Goal: Task Accomplishment & Management: Complete application form

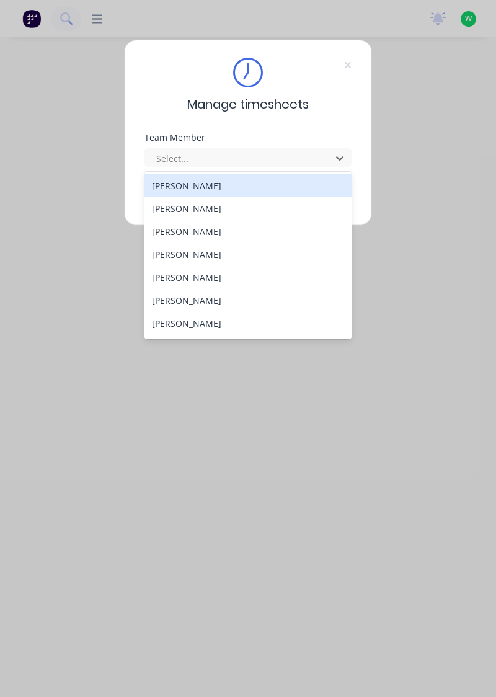
scroll to position [503, 0]
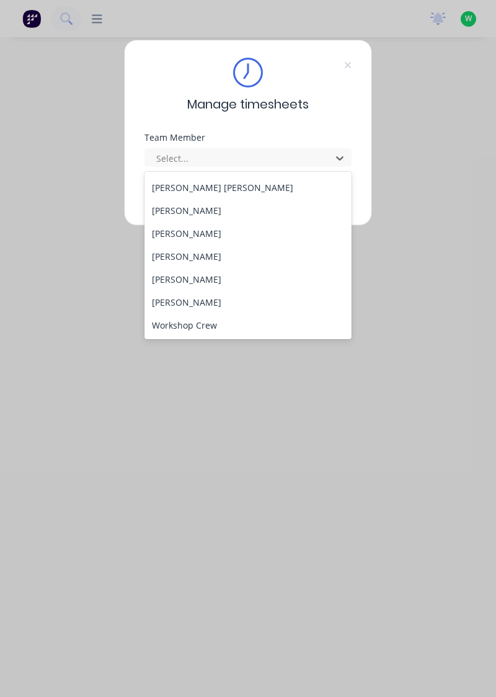
click at [219, 287] on div "[PERSON_NAME]" at bounding box center [249, 279] width 208 height 23
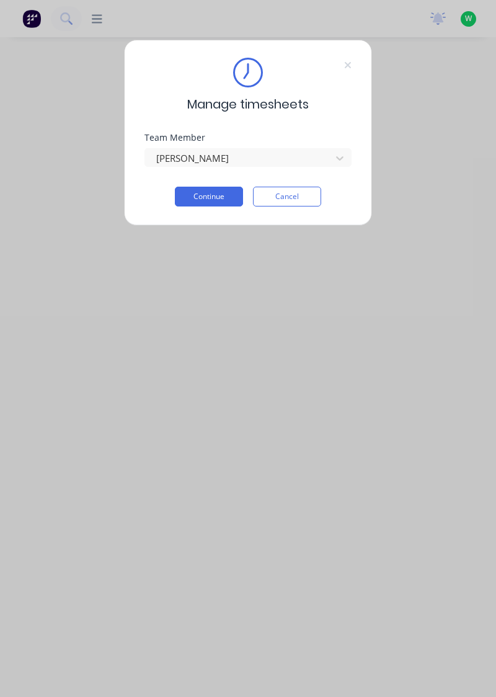
click at [218, 197] on button "Continue" at bounding box center [209, 197] width 68 height 20
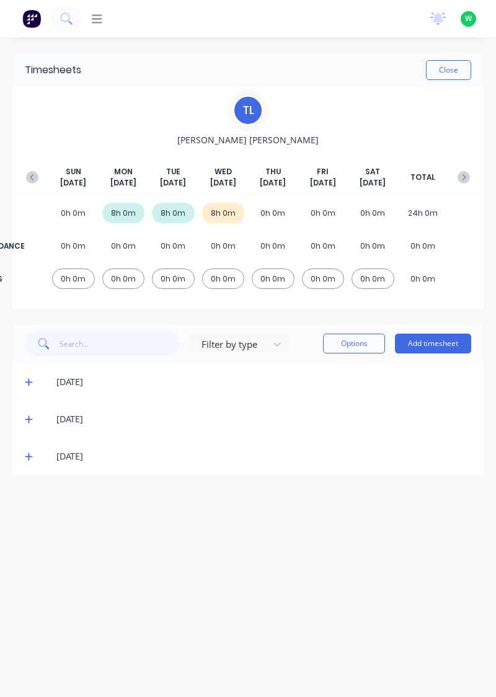
click at [429, 341] on button "Add timesheet" at bounding box center [433, 344] width 76 height 20
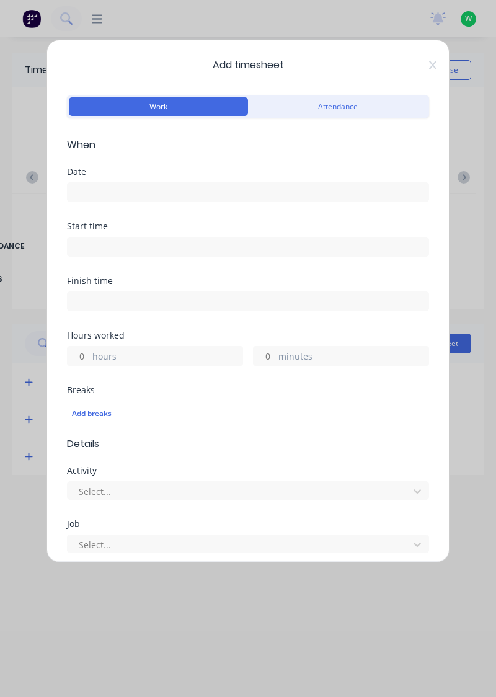
click at [315, 194] on input at bounding box center [248, 192] width 361 height 19
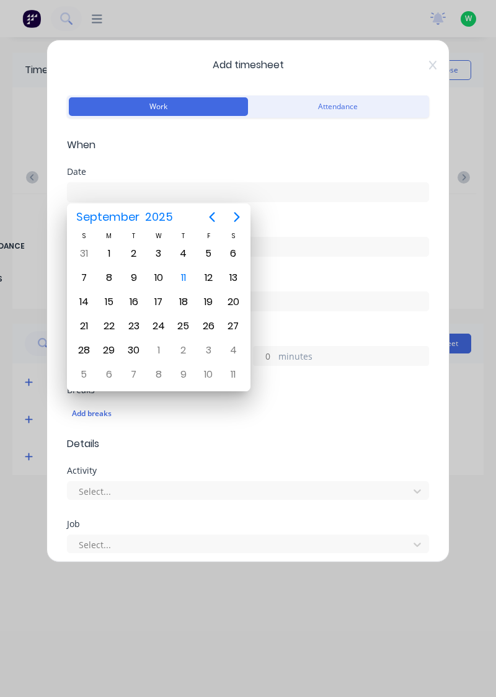
click at [187, 280] on div "11" at bounding box center [183, 278] width 19 height 19
type input "[DATE]"
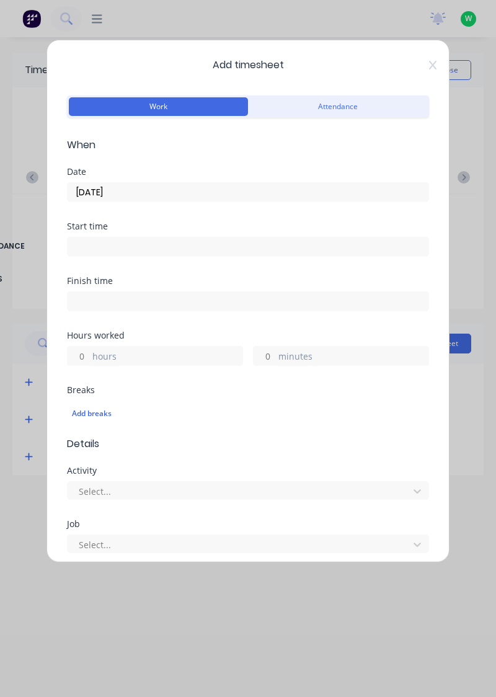
click at [174, 364] on label "hours" at bounding box center [167, 358] width 150 height 16
click at [89, 364] on input "hours" at bounding box center [79, 356] width 22 height 19
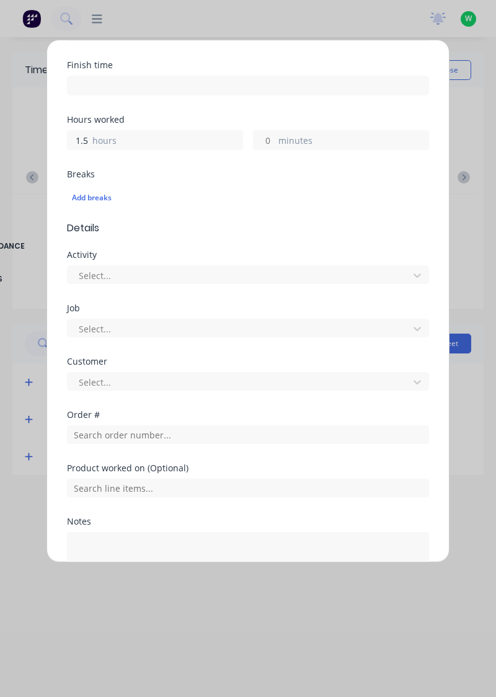
scroll to position [225, 0]
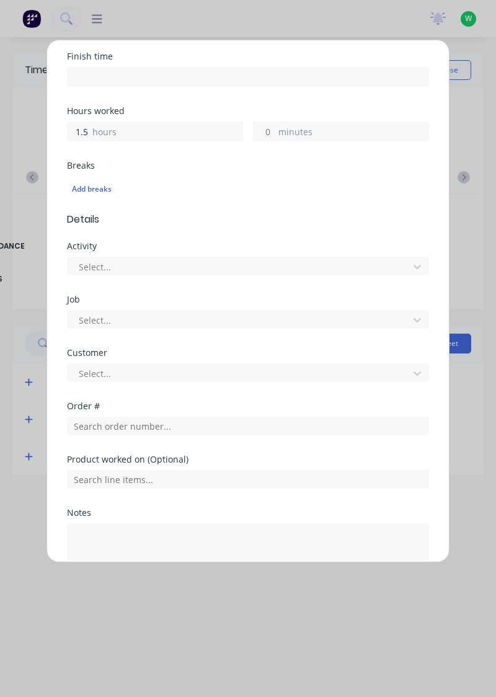
type input "1.5"
click at [78, 266] on input "text" at bounding box center [79, 267] width 2 height 13
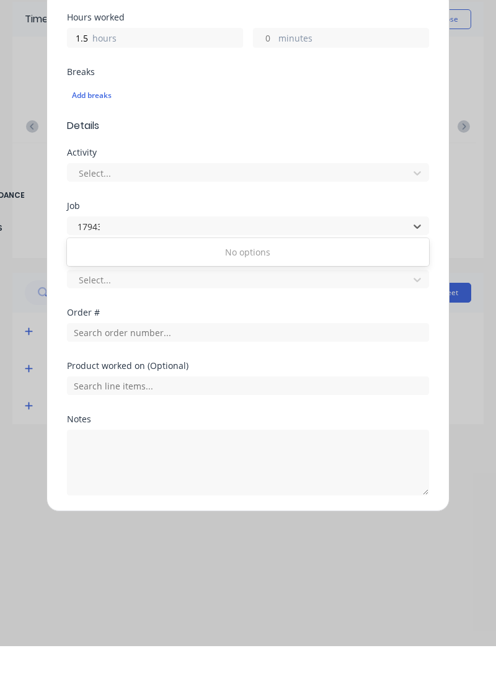
scroll to position [0, 0]
type input "1"
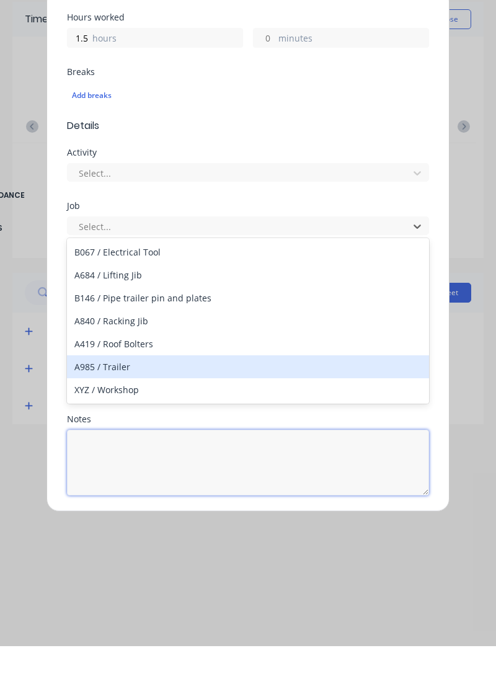
click at [256, 517] on textarea at bounding box center [248, 514] width 362 height 66
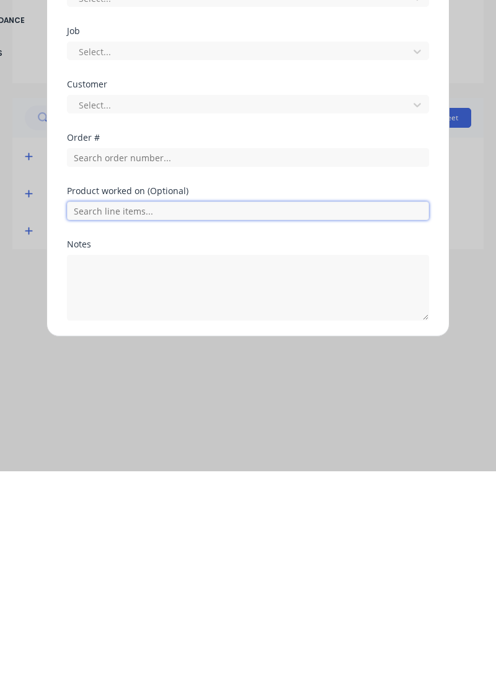
click at [232, 434] on input "text" at bounding box center [248, 436] width 362 height 19
type input "17943"
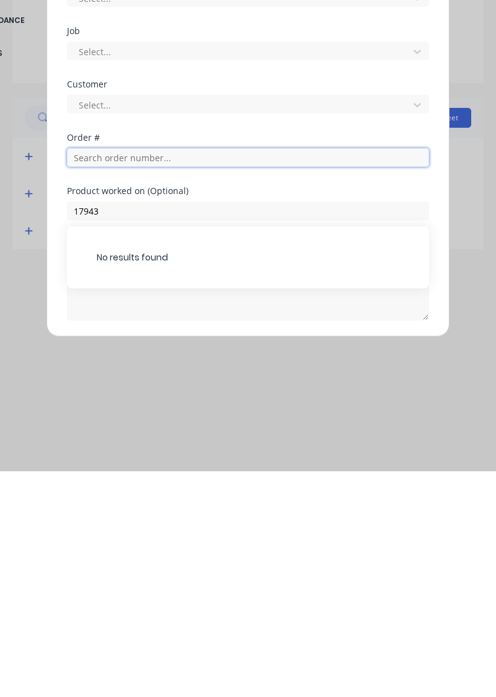
click at [94, 380] on input "text" at bounding box center [248, 383] width 362 height 19
type input "17943"
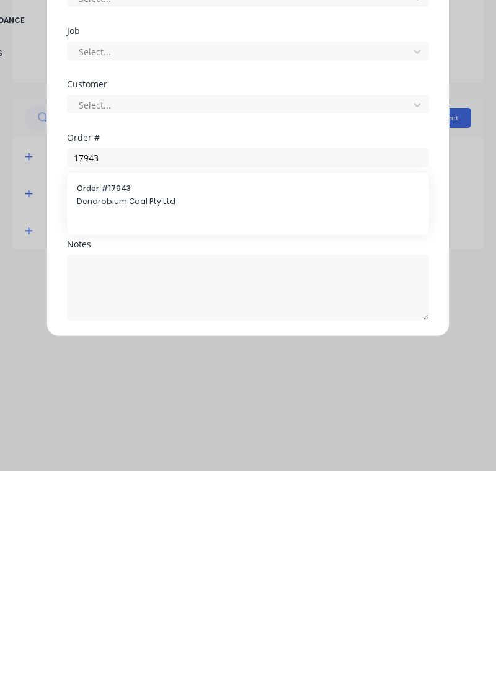
click at [96, 419] on div "Order # 17943 Dendrobium Coal Pty Ltd" at bounding box center [248, 422] width 342 height 26
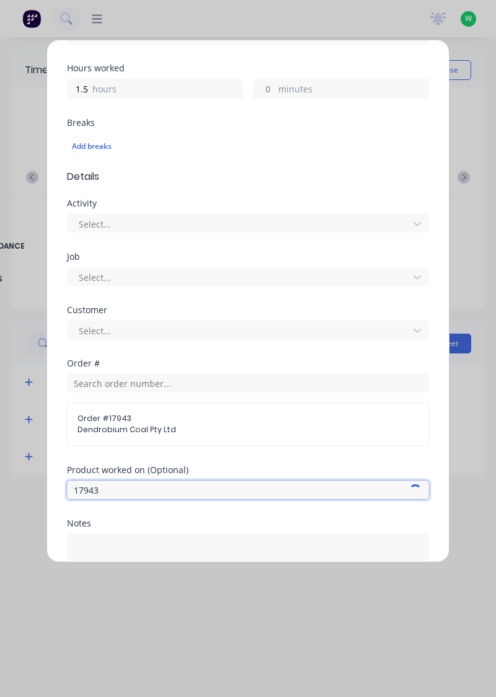
click at [102, 491] on input "17943" at bounding box center [248, 490] width 362 height 19
click at [89, 492] on input "17943" at bounding box center [248, 490] width 362 height 19
click at [115, 483] on input "17943" at bounding box center [248, 490] width 362 height 19
type input "1"
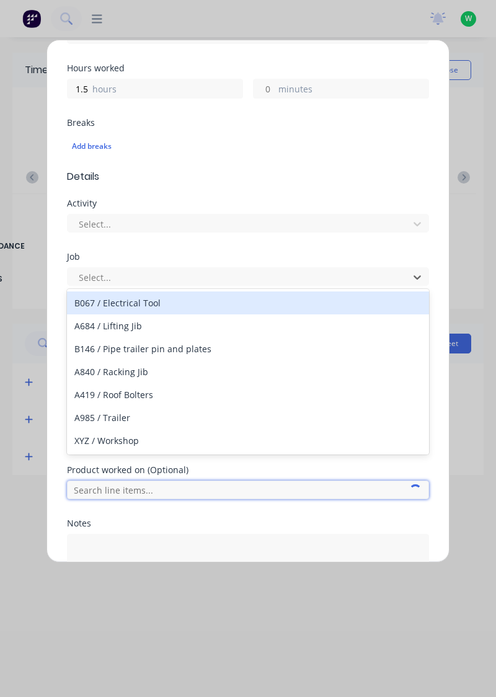
click at [87, 485] on input "text" at bounding box center [248, 490] width 362 height 19
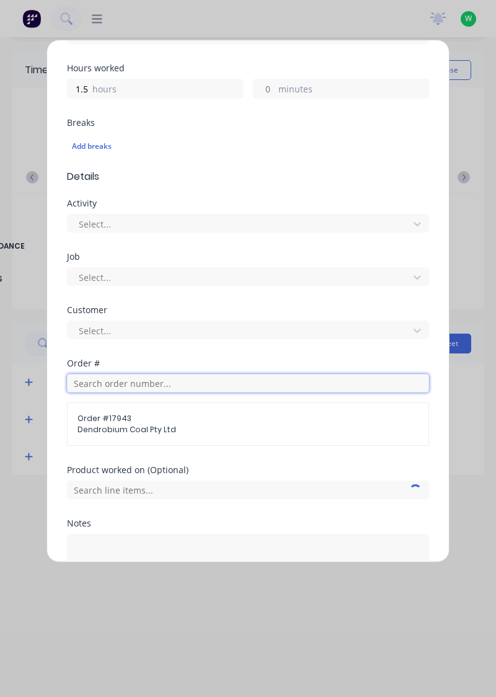
click at [84, 376] on input "text" at bounding box center [248, 383] width 362 height 19
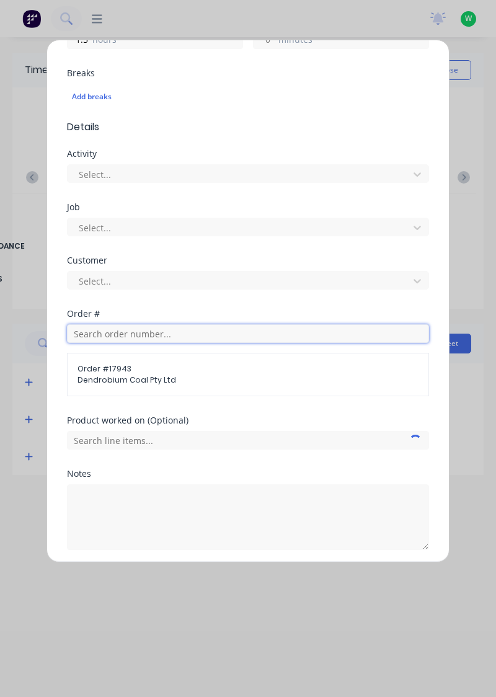
scroll to position [316, 0]
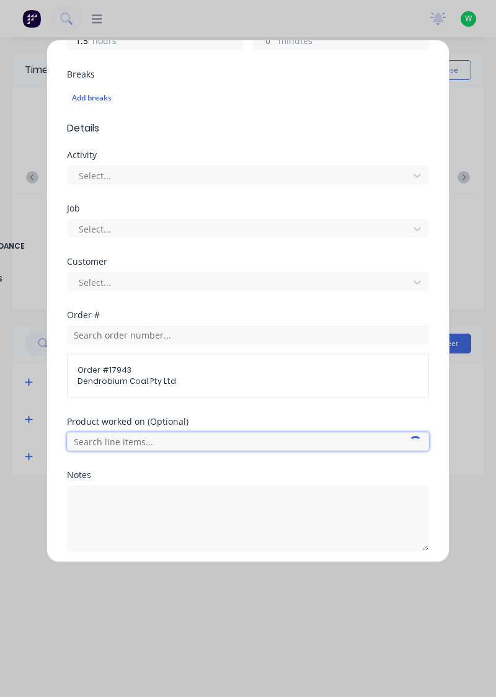
click at [87, 436] on input "text" at bounding box center [248, 441] width 362 height 19
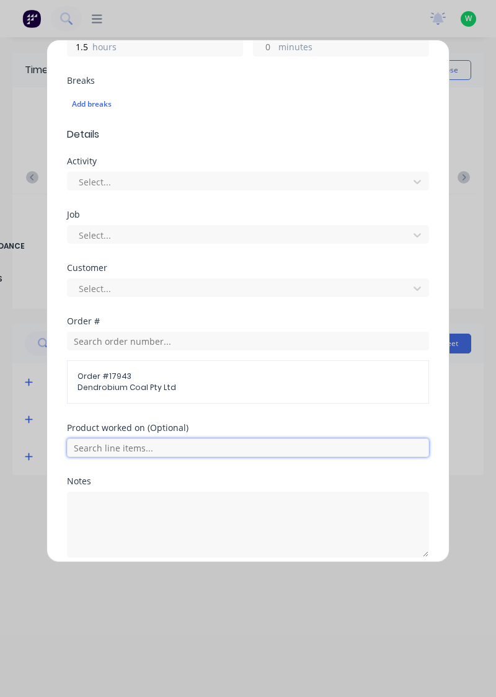
scroll to position [309, 0]
click at [217, 440] on input "text" at bounding box center [248, 448] width 362 height 19
click at [169, 512] on span "AFC Pan Overhaul" at bounding box center [258, 510] width 323 height 11
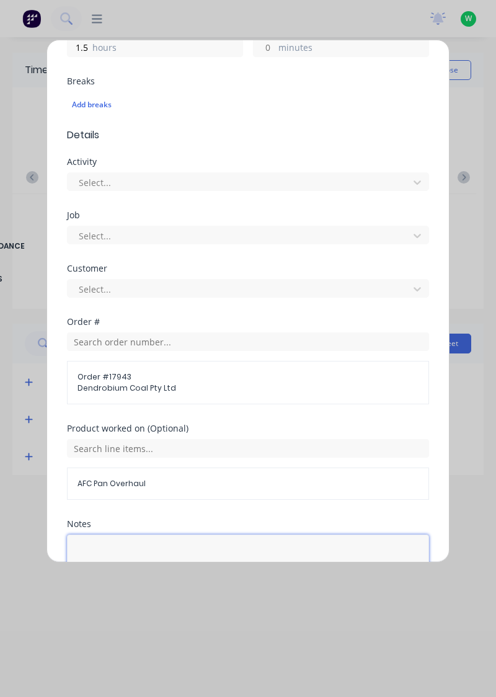
click at [199, 554] on textarea at bounding box center [248, 568] width 362 height 66
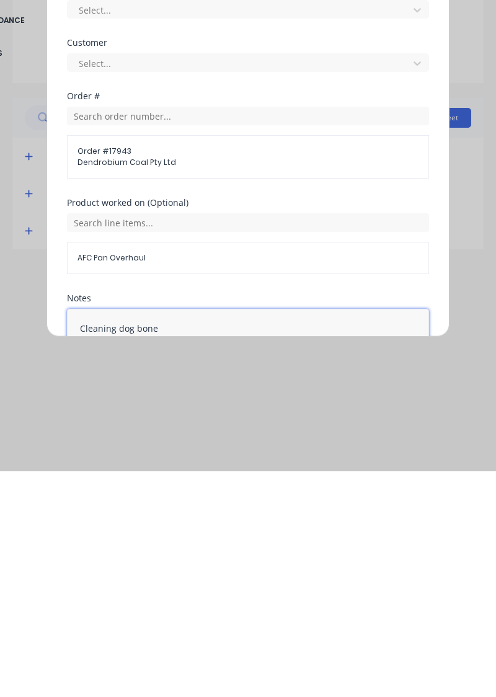
type textarea "Cleaning dog bones"
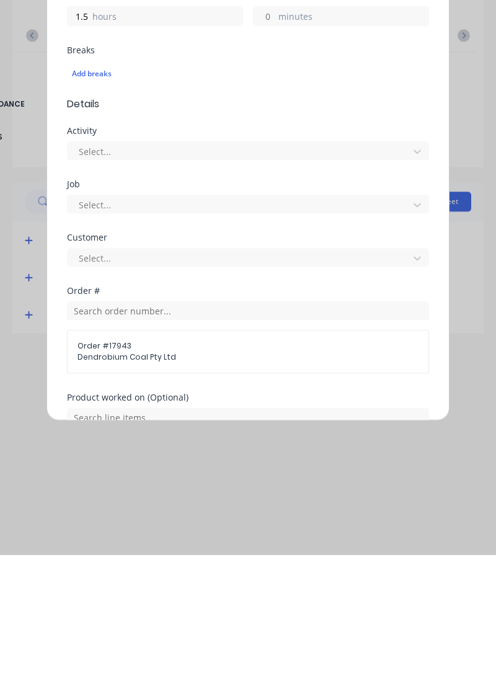
scroll to position [401, 0]
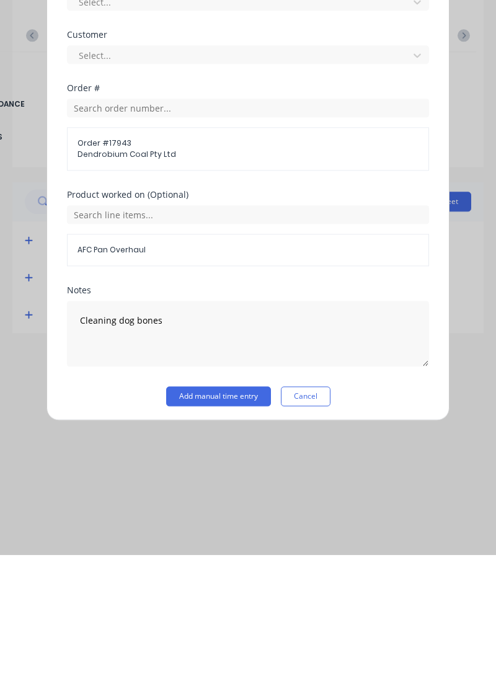
click at [235, 537] on button "Add manual time entry" at bounding box center [218, 539] width 105 height 20
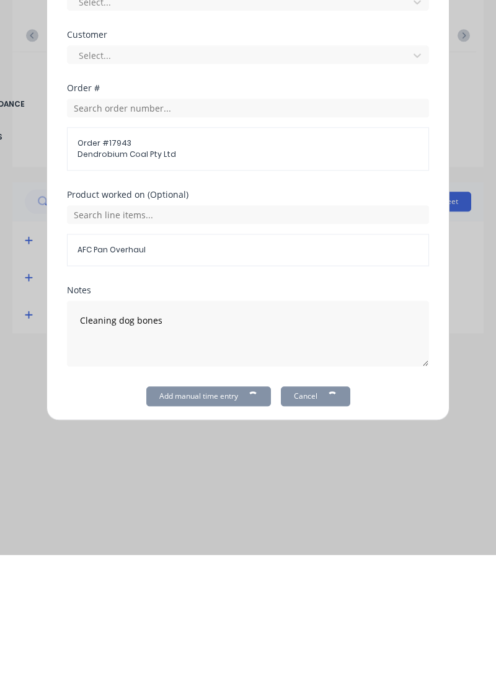
scroll to position [0, 0]
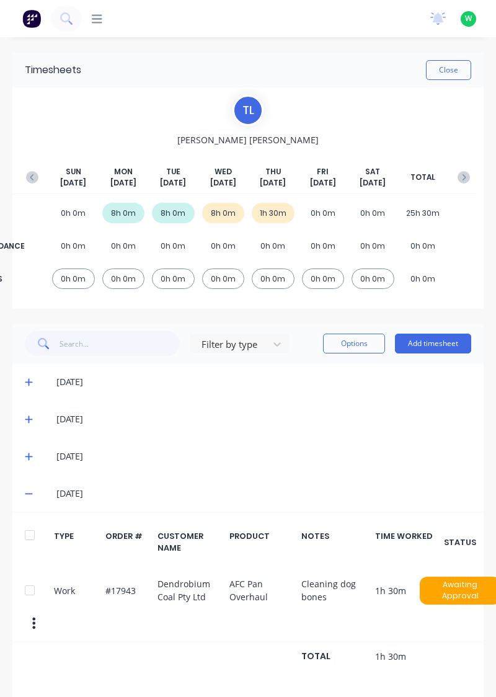
click at [440, 345] on button "Add timesheet" at bounding box center [433, 344] width 76 height 20
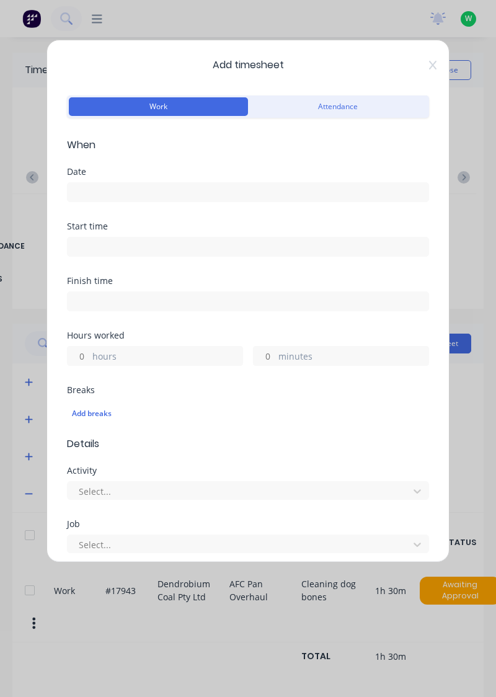
click at [239, 189] on input at bounding box center [248, 192] width 361 height 19
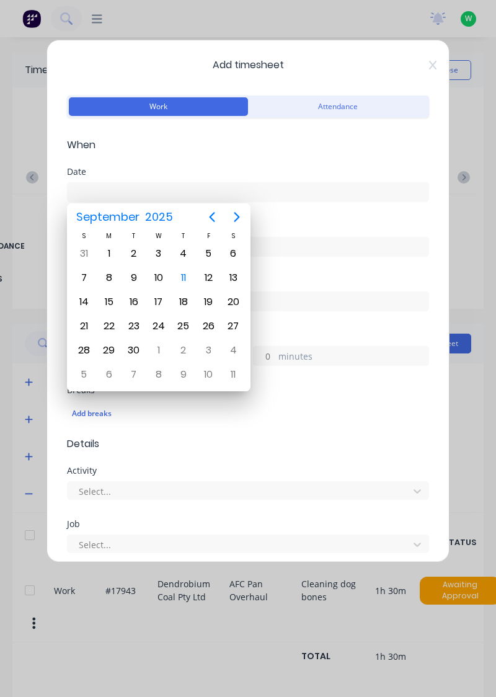
click at [184, 273] on div "11" at bounding box center [183, 278] width 19 height 19
type input "[DATE]"
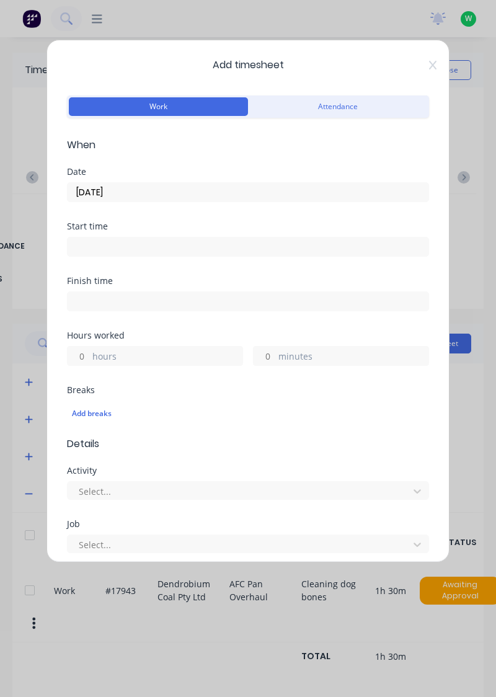
click at [177, 350] on label "hours" at bounding box center [167, 358] width 150 height 16
click at [89, 349] on input "hours" at bounding box center [79, 356] width 22 height 19
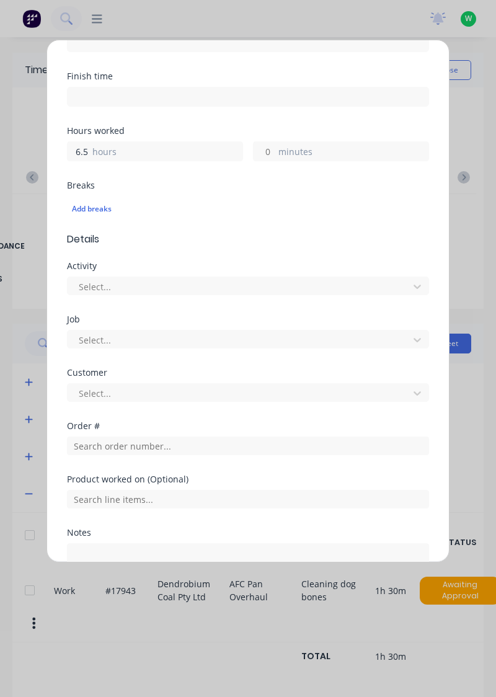
scroll to position [206, 0]
type input "6.5"
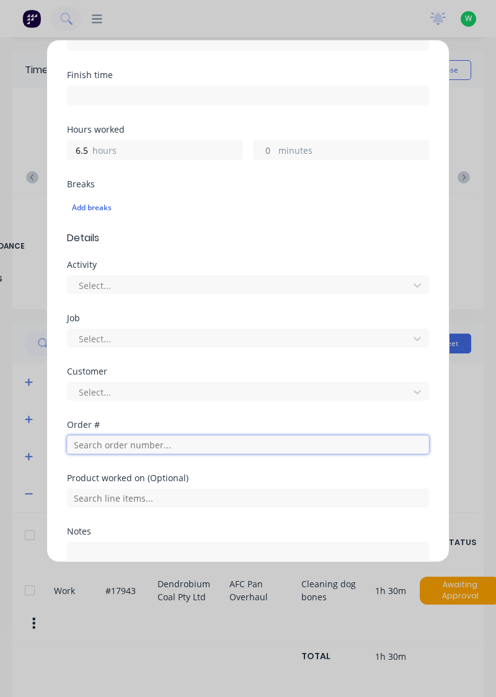
click at [86, 440] on input "text" at bounding box center [248, 445] width 362 height 19
type input "19106"
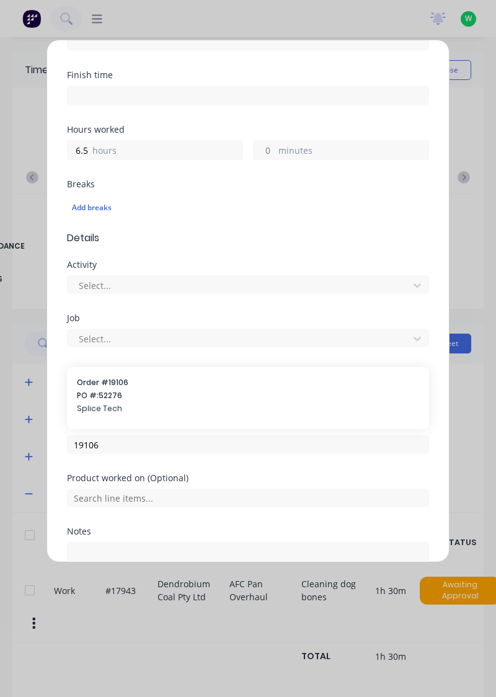
click at [91, 392] on span "PO #: 52276" at bounding box center [248, 395] width 342 height 11
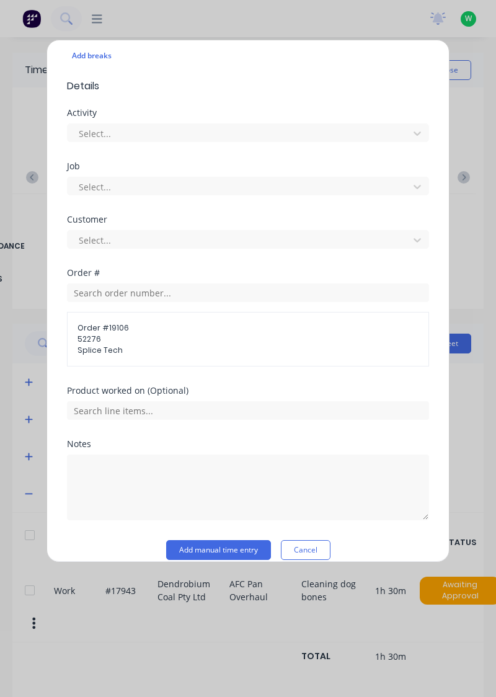
scroll to position [370, 0]
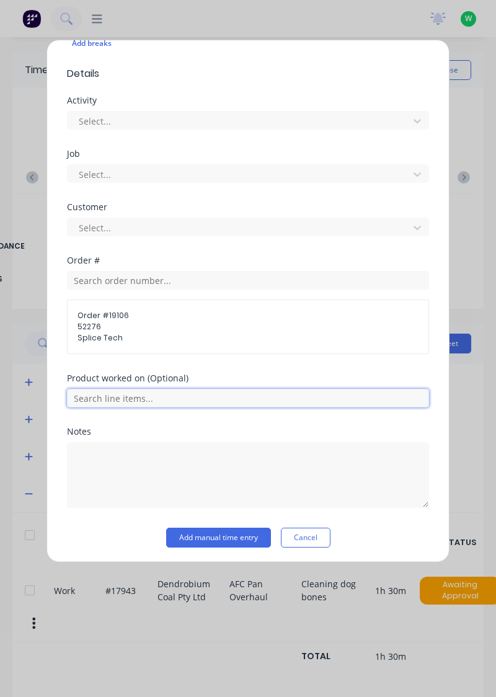
click at [233, 396] on input "text" at bounding box center [248, 398] width 362 height 19
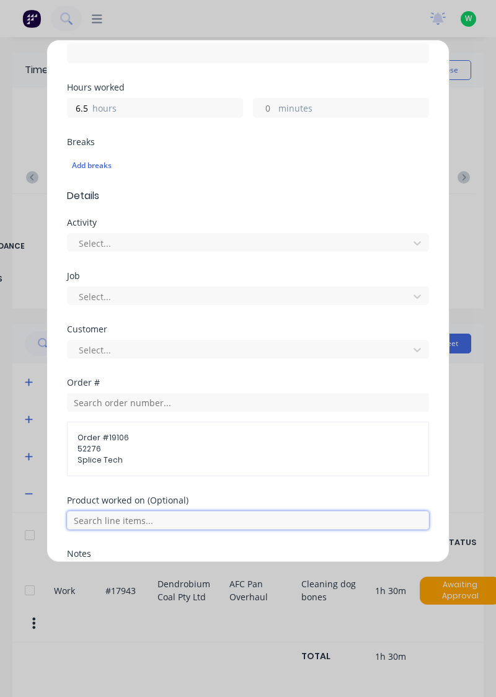
scroll to position [248, 0]
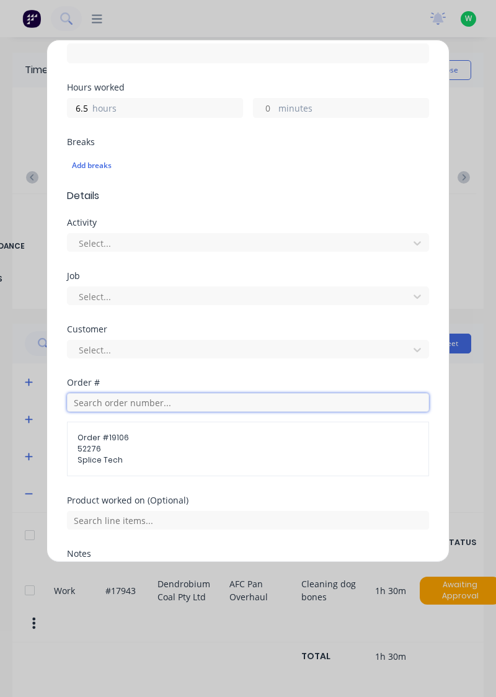
click at [184, 403] on input "text" at bounding box center [248, 402] width 362 height 19
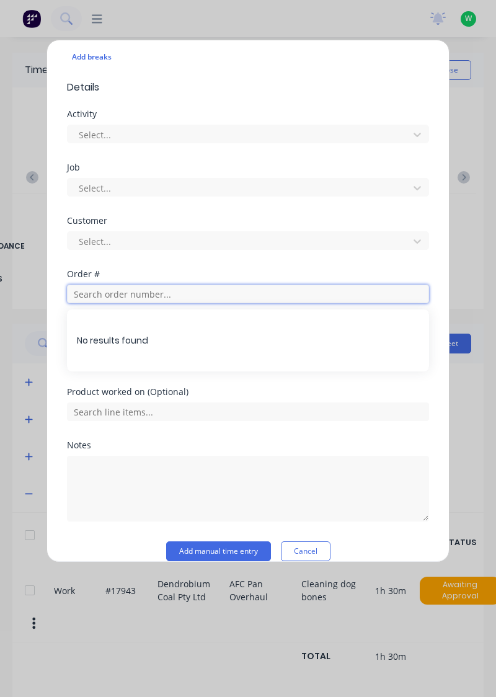
scroll to position [360, 0]
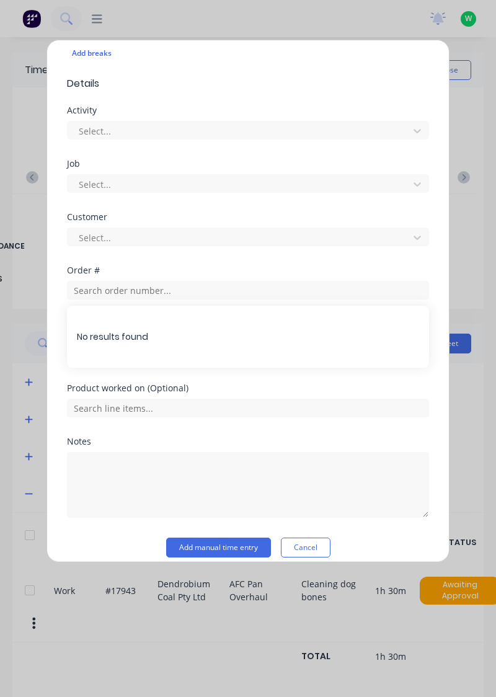
click at [383, 349] on div "No results found" at bounding box center [248, 337] width 362 height 62
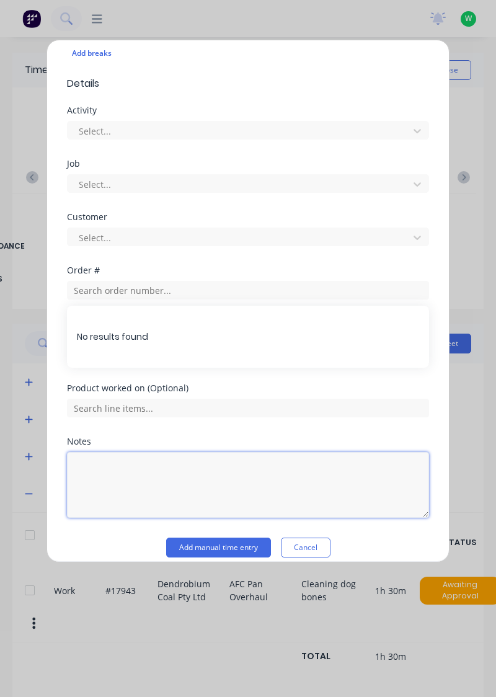
click at [268, 469] on textarea at bounding box center [248, 485] width 362 height 66
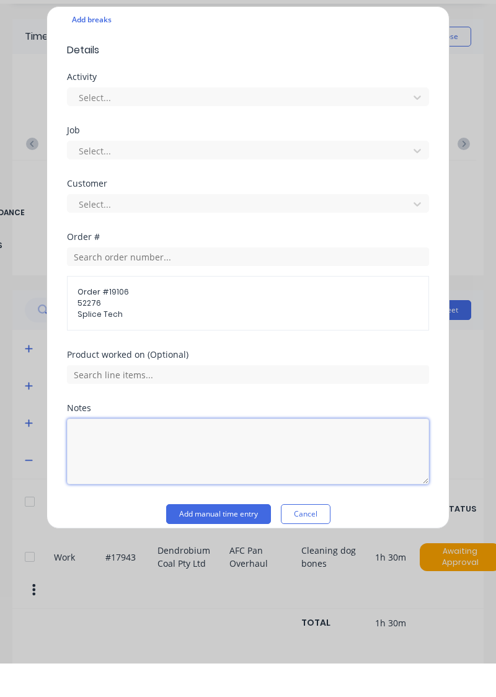
scroll to position [0, 0]
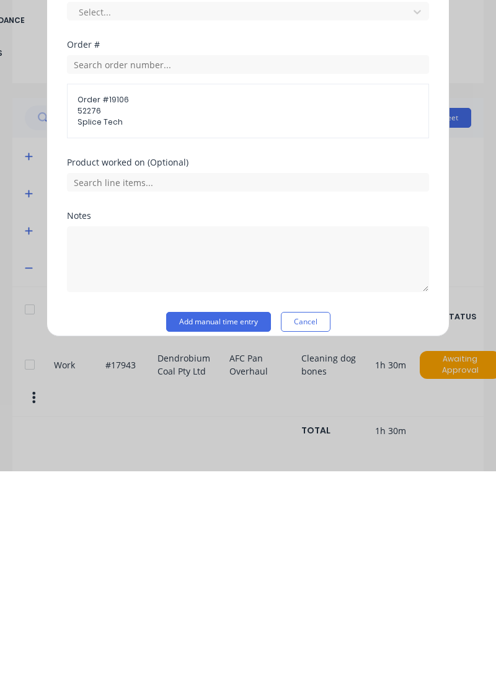
click at [236, 331] on span "52276" at bounding box center [248, 336] width 341 height 11
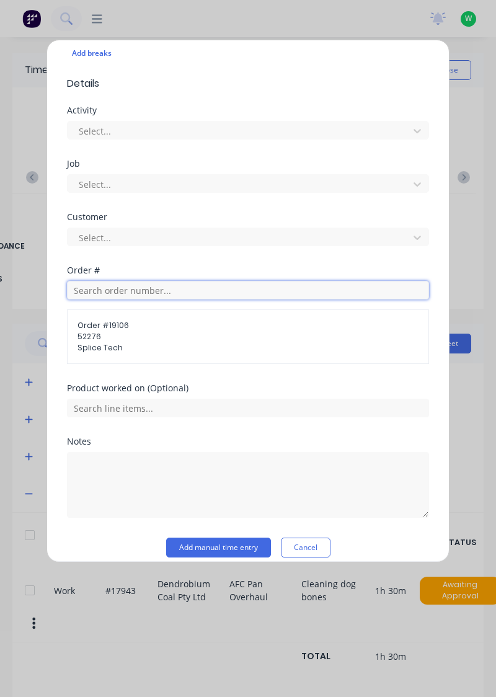
click at [217, 293] on input "text" at bounding box center [248, 290] width 362 height 19
type input "19102"
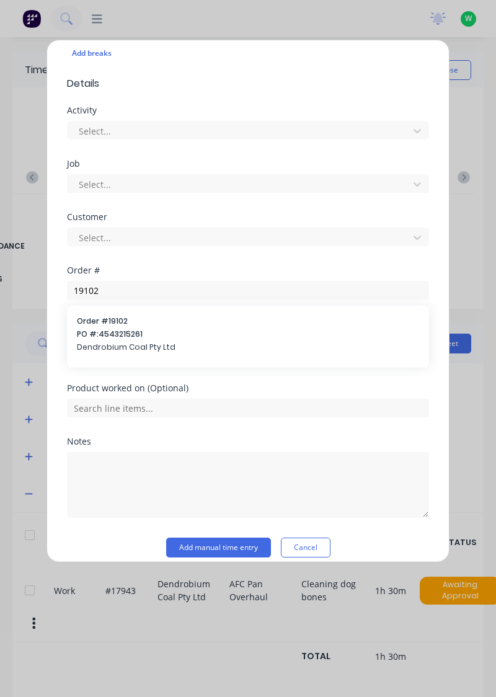
click at [203, 331] on span "PO #: 4543215261" at bounding box center [248, 334] width 342 height 11
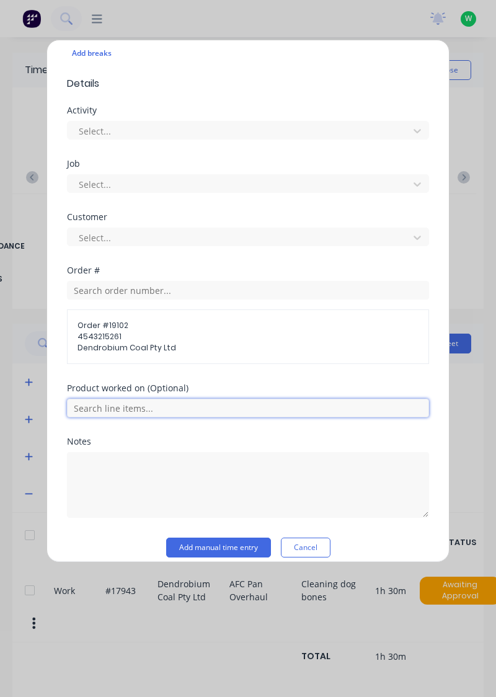
click at [217, 408] on input "text" at bounding box center [248, 408] width 362 height 19
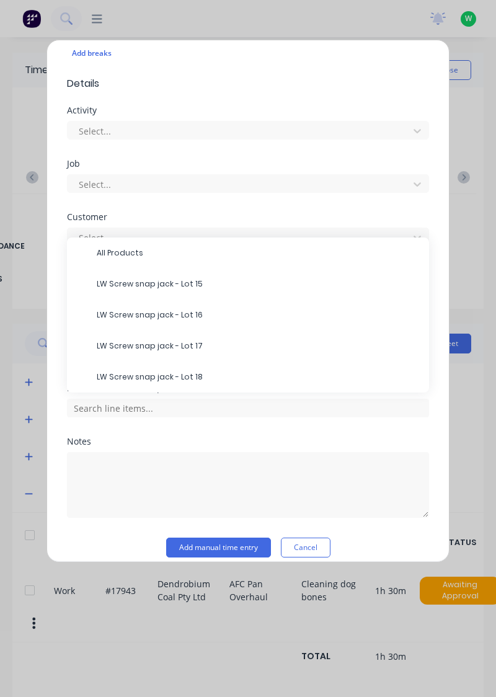
click at [212, 315] on span "LW Screw snap jack - Lot 16" at bounding box center [258, 315] width 323 height 11
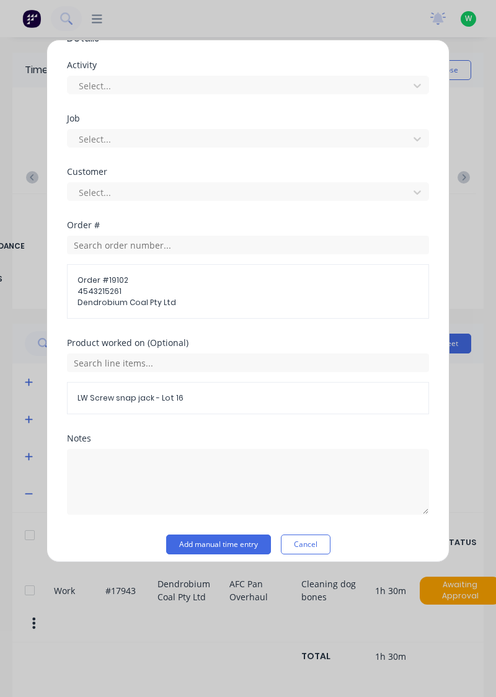
scroll to position [405, 0]
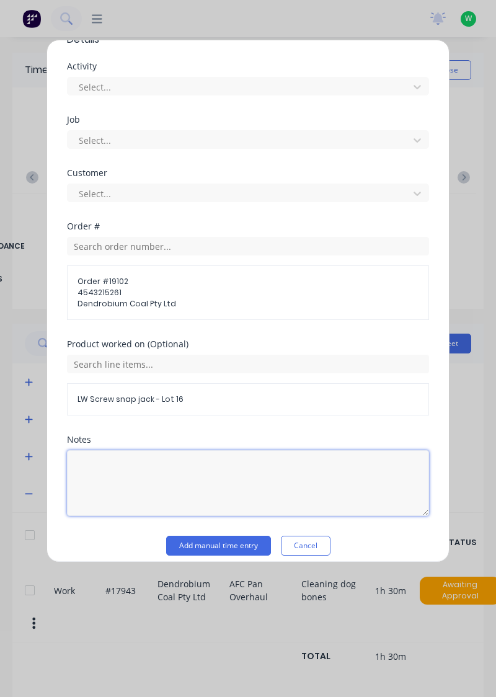
click at [274, 503] on textarea at bounding box center [248, 483] width 362 height 66
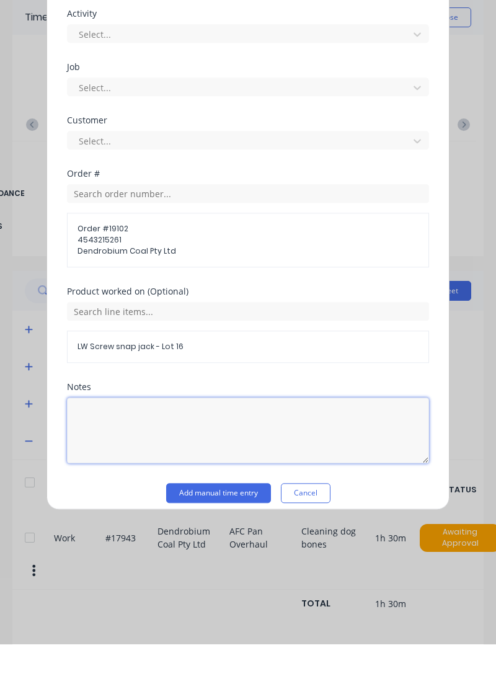
scroll to position [0, 0]
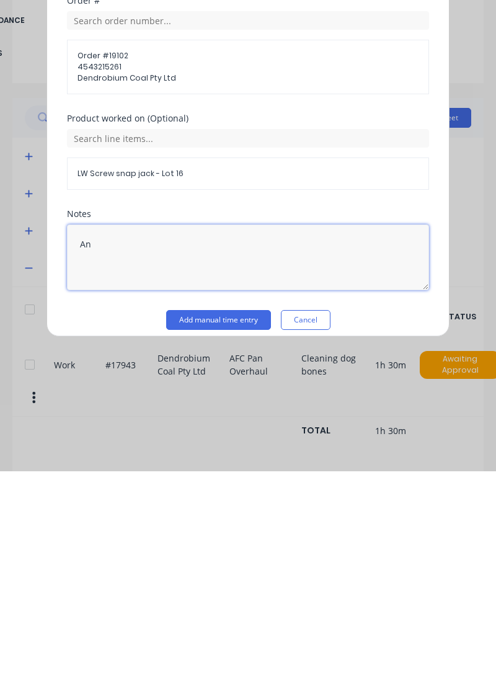
type textarea "A"
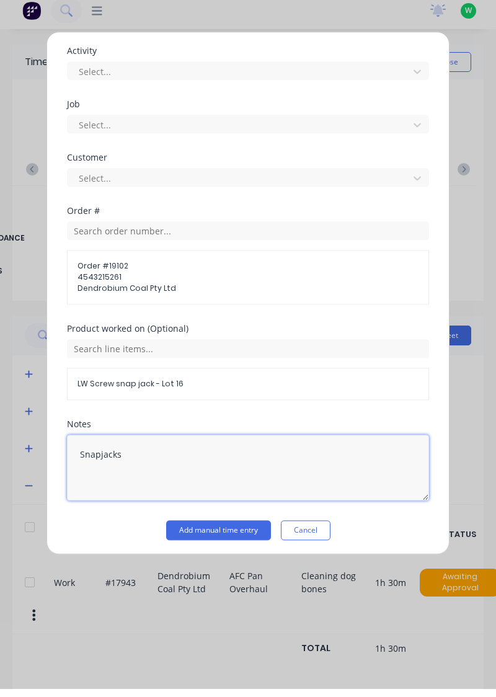
scroll to position [373, 0]
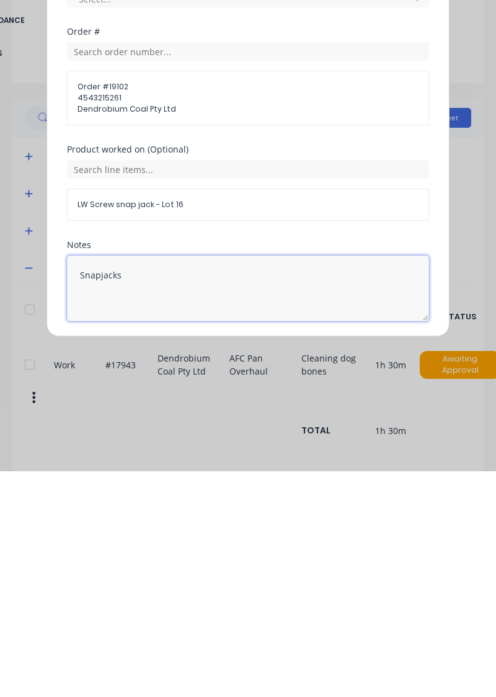
type textarea "Snapjacks"
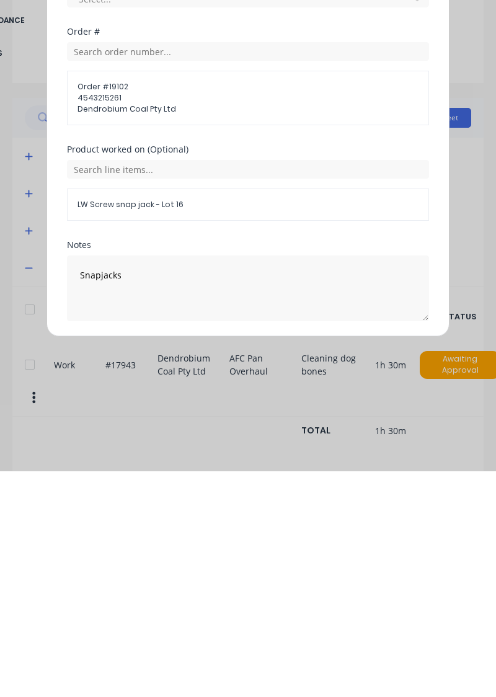
click at [223, 577] on button "Add manual time entry" at bounding box center [218, 577] width 105 height 20
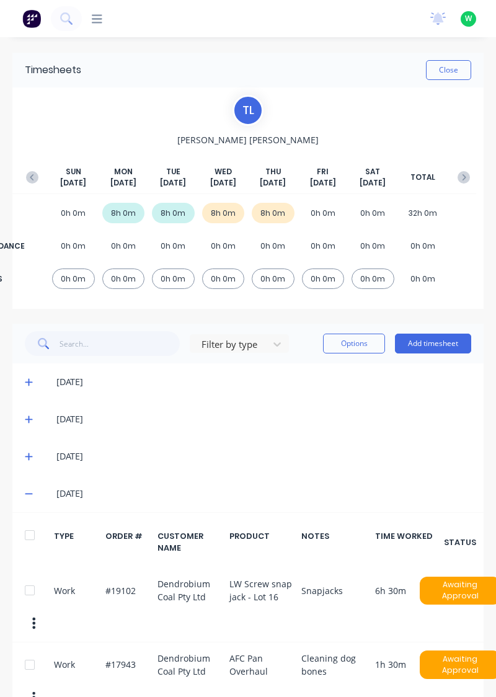
click at [431, 347] on button "Add timesheet" at bounding box center [433, 344] width 76 height 20
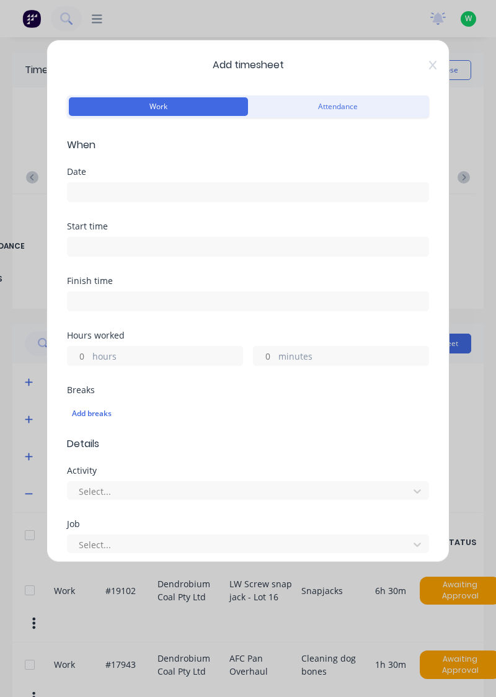
click at [289, 197] on input at bounding box center [248, 192] width 361 height 19
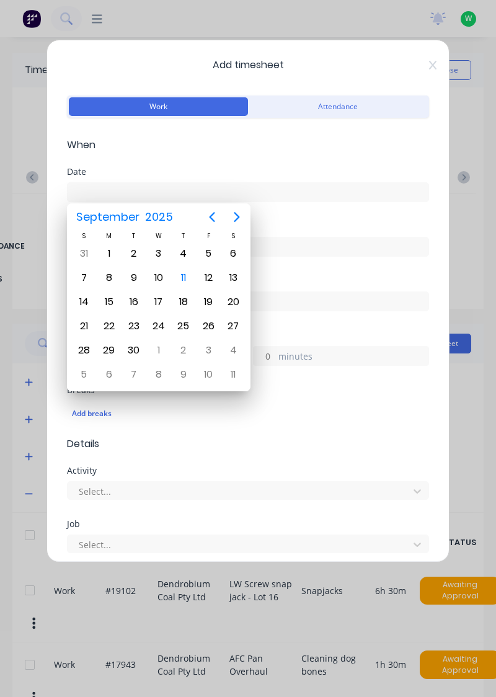
click at [182, 276] on div "11" at bounding box center [183, 278] width 19 height 19
type input "[DATE]"
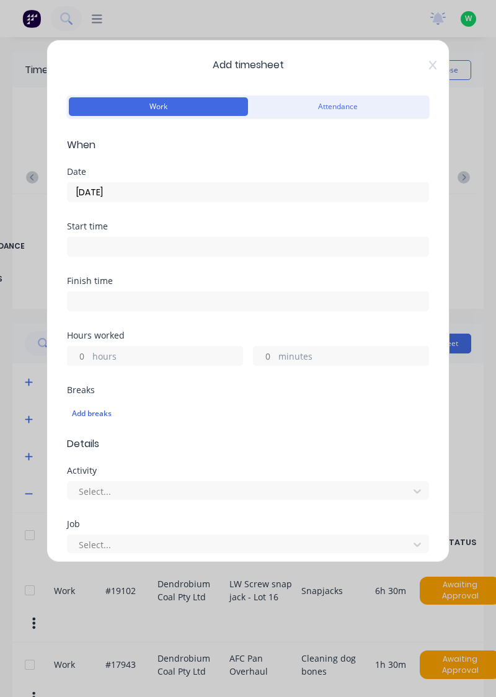
click at [96, 356] on label "hours" at bounding box center [167, 358] width 150 height 16
click at [89, 356] on input "hours" at bounding box center [79, 356] width 22 height 19
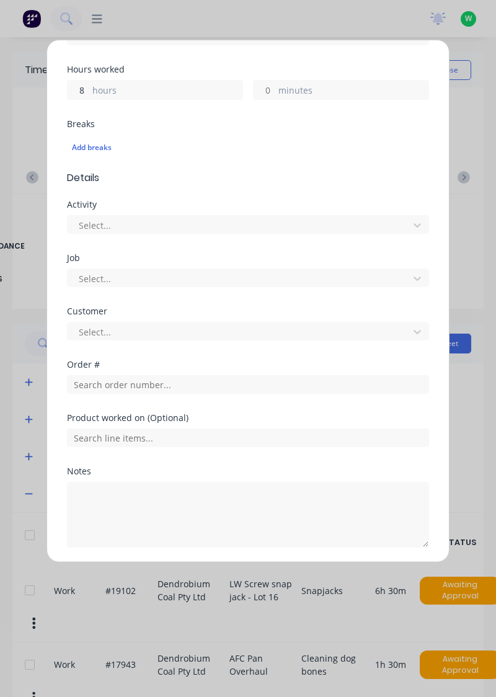
scroll to position [267, 0]
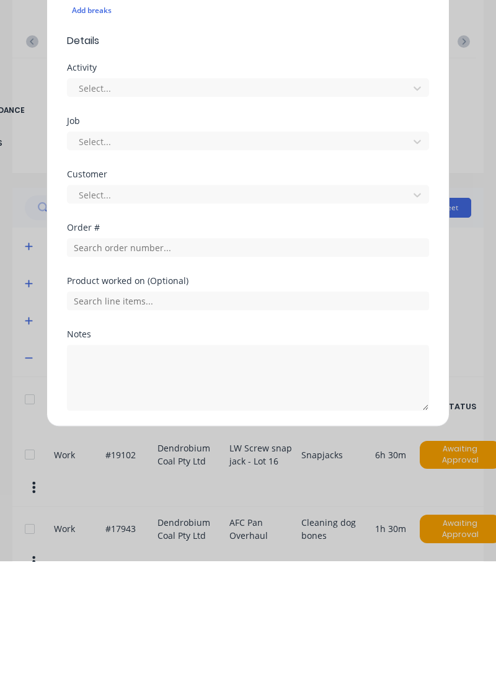
type input "8"
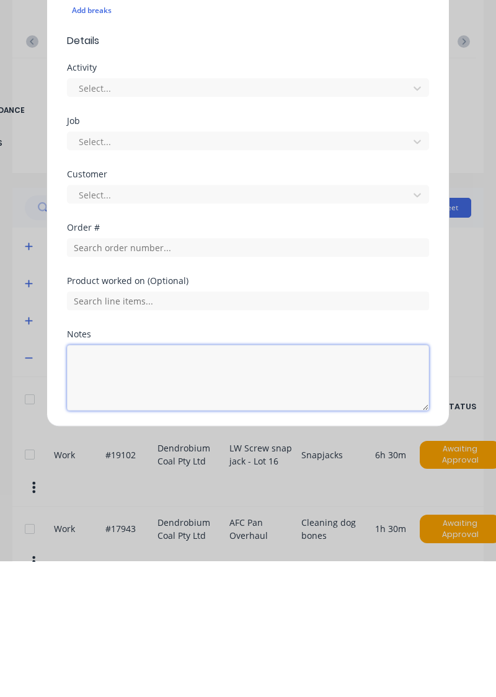
click at [101, 503] on textarea at bounding box center [248, 514] width 362 height 66
type textarea "Rdo"
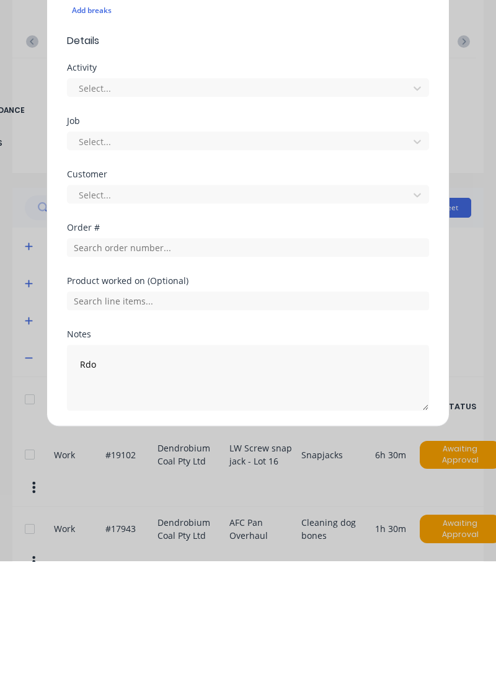
click at [193, 577] on button "Add manual time entry" at bounding box center [218, 576] width 105 height 20
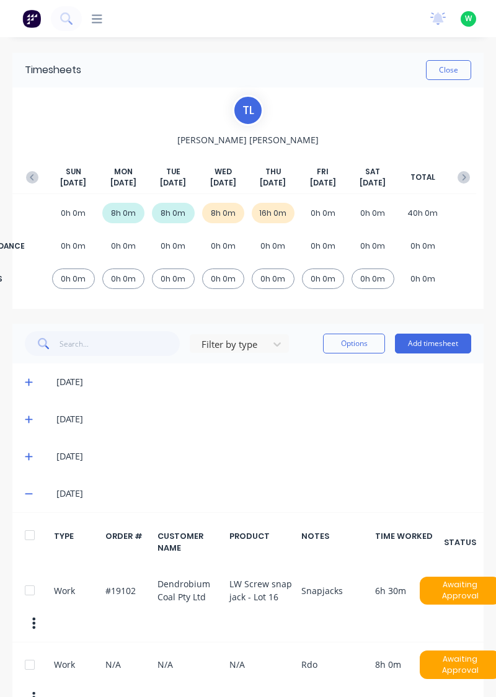
scroll to position [91, 0]
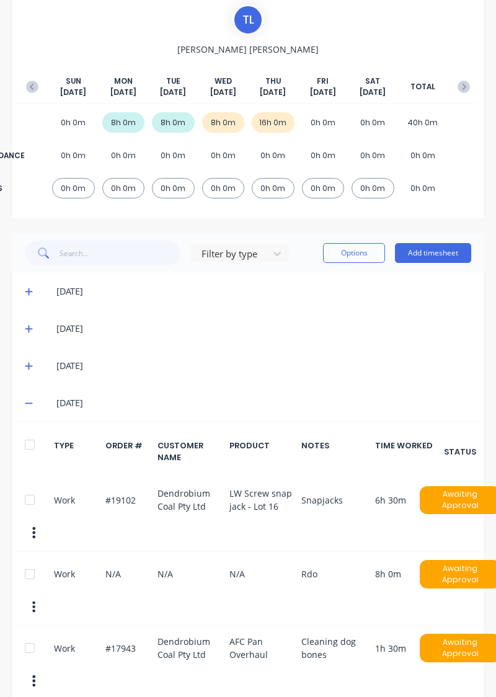
click at [35, 601] on icon "button" at bounding box center [33, 608] width 3 height 14
click at [35, 601] on button "button" at bounding box center [34, 607] width 26 height 22
click at [30, 596] on button "button" at bounding box center [34, 607] width 26 height 22
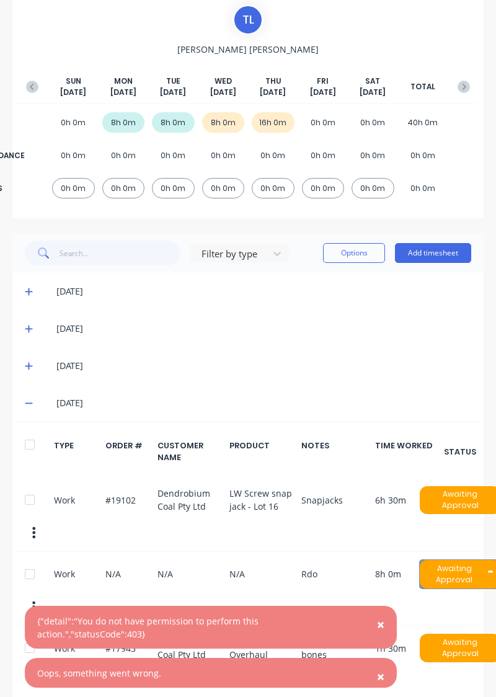
click at [35, 607] on icon "button" at bounding box center [33, 608] width 3 height 14
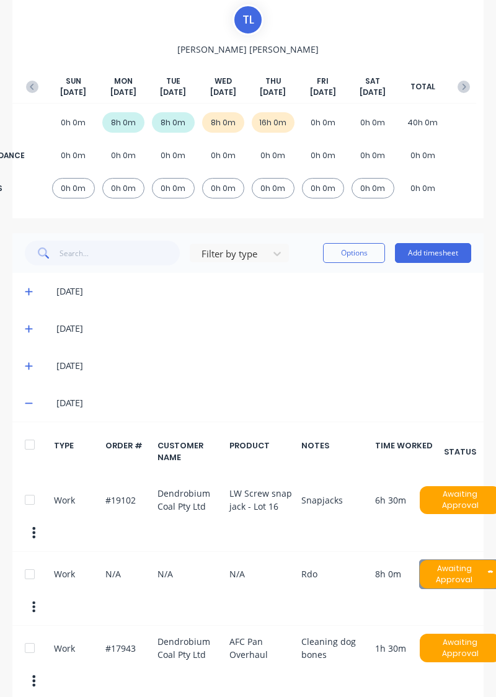
click at [373, 582] on div "Work N/A N/A N/A Rdo 8h 0m Awaiting Approval" at bounding box center [248, 589] width 472 height 74
click at [322, 592] on div "Work N/A N/A N/A Rdo 8h 0m Awaiting Approval" at bounding box center [248, 589] width 472 height 74
click at [37, 575] on div at bounding box center [29, 574] width 25 height 25
click at [37, 609] on button "button" at bounding box center [34, 607] width 26 height 22
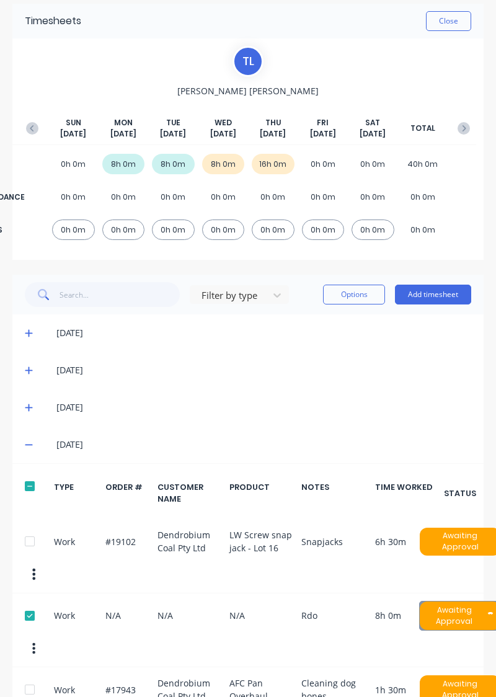
scroll to position [61, 0]
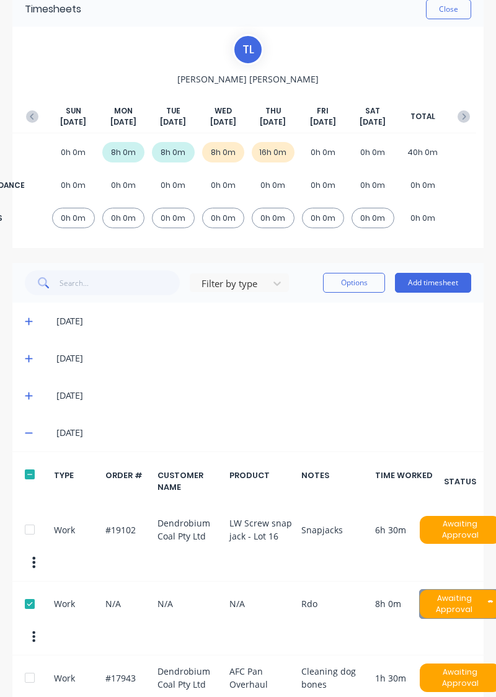
click at [28, 626] on button "button" at bounding box center [34, 637] width 26 height 22
click at [120, 602] on div "Work N/A N/A N/A Rdo 8h 0m Awaiting Approval" at bounding box center [248, 619] width 472 height 74
click at [121, 603] on div "Work N/A N/A N/A Rdo 8h 0m Awaiting Approval" at bounding box center [248, 619] width 472 height 74
click at [30, 636] on button "button" at bounding box center [34, 637] width 26 height 22
click at [105, 607] on div "Work N/A N/A N/A Rdo 8h 0m Awaiting Approval" at bounding box center [248, 619] width 472 height 74
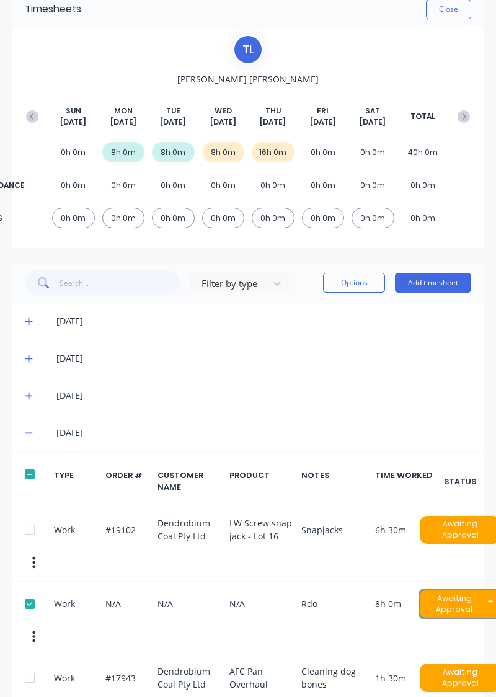
click at [25, 596] on div at bounding box center [29, 604] width 25 height 25
click at [396, 617] on div "Work N/A N/A N/A Rdo 8h 0m Awaiting Approval" at bounding box center [248, 619] width 472 height 74
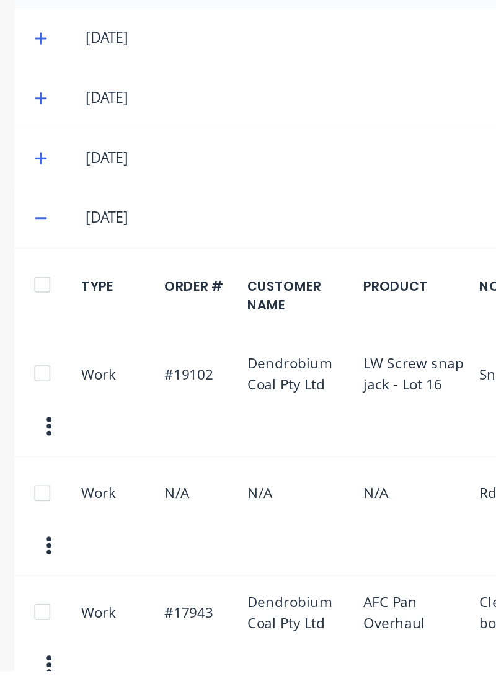
scroll to position [82, 0]
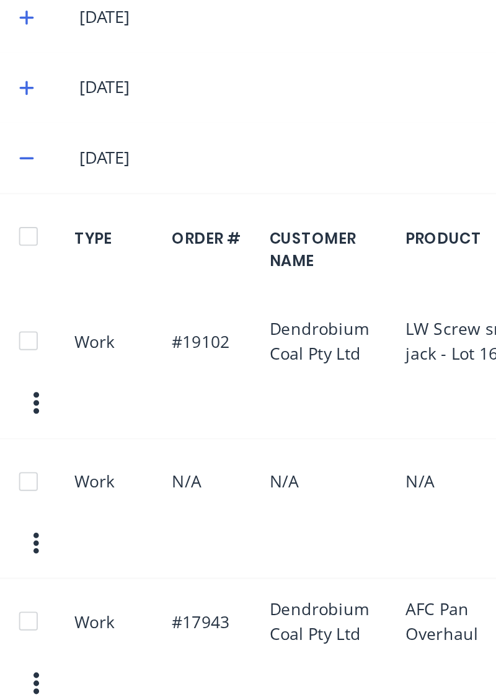
click at [35, 613] on icon "button" at bounding box center [33, 616] width 3 height 14
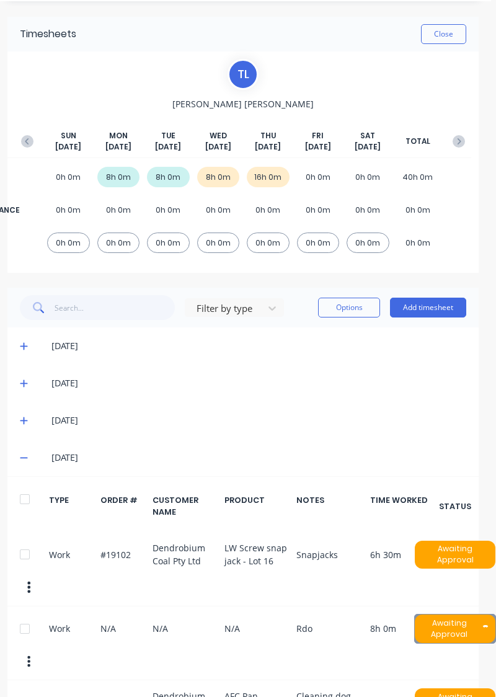
scroll to position [36, 0]
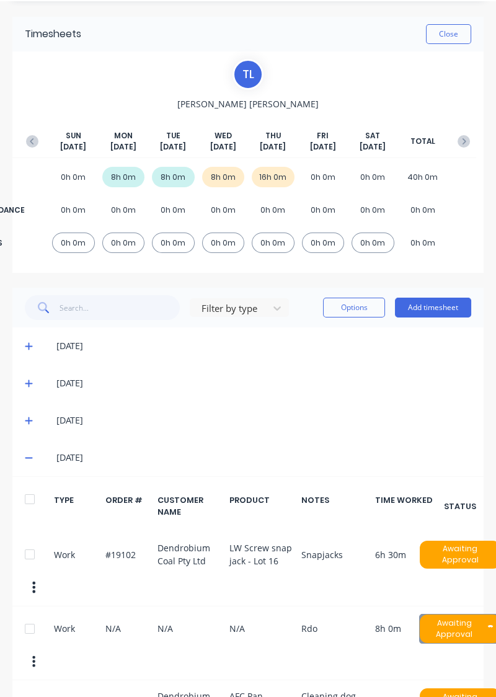
click at [426, 304] on button "Add timesheet" at bounding box center [433, 308] width 76 height 20
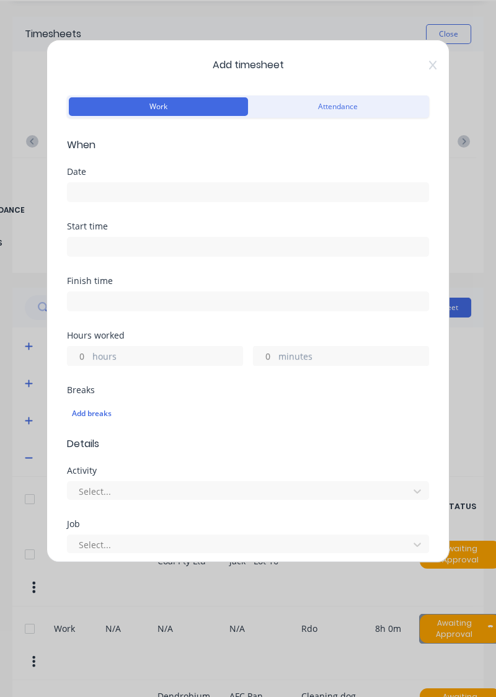
click at [182, 354] on label "hours" at bounding box center [167, 358] width 150 height 16
click at [89, 354] on input "hours" at bounding box center [79, 356] width 22 height 19
type input "8"
click at [184, 186] on input at bounding box center [248, 192] width 361 height 19
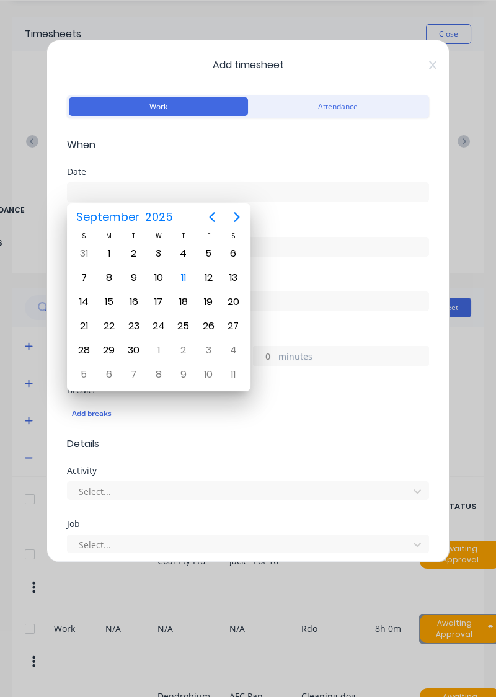
click at [179, 272] on div "11" at bounding box center [183, 278] width 19 height 19
type input "[DATE]"
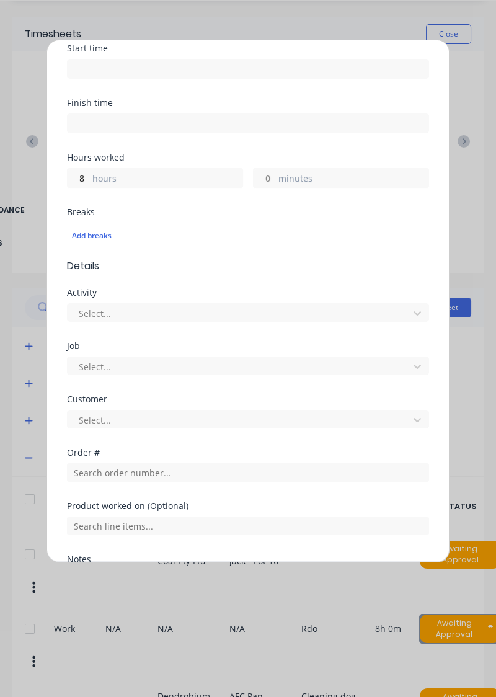
scroll to position [267, 0]
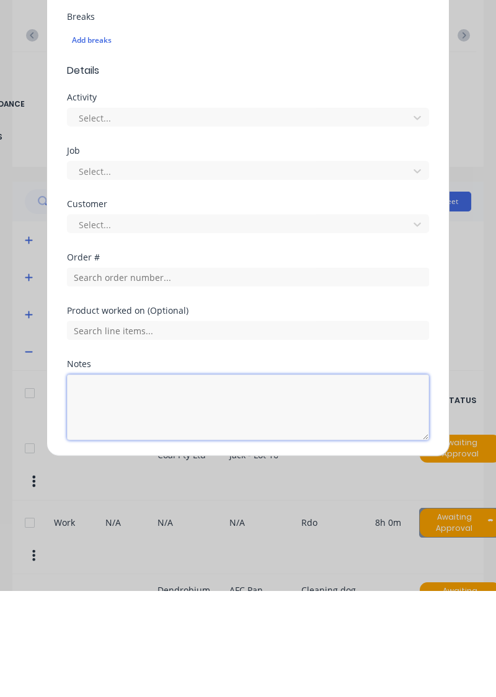
click at [233, 519] on textarea at bounding box center [248, 514] width 362 height 66
type textarea "Rdo"
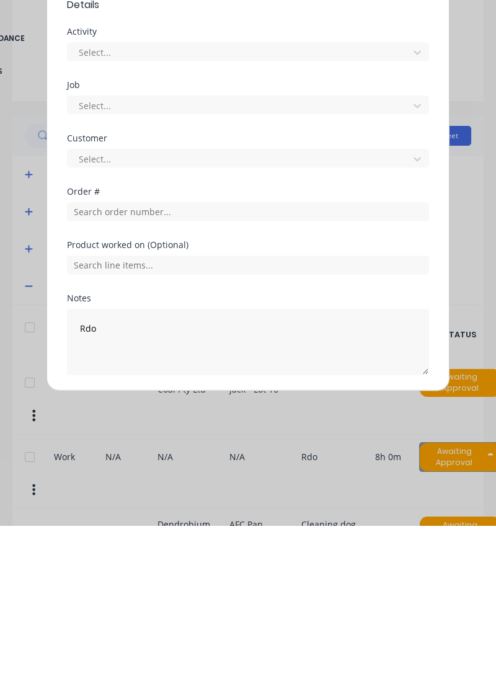
click at [316, 578] on button "Cancel" at bounding box center [306, 576] width 50 height 20
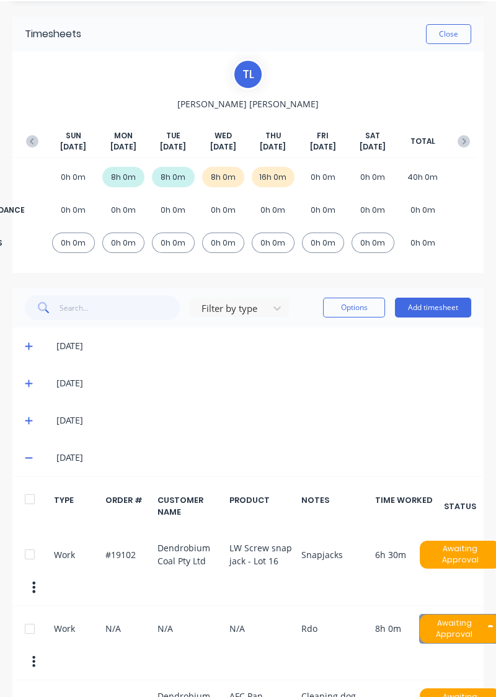
click at [317, 402] on div "[DATE]" at bounding box center [248, 420] width 472 height 37
click at [39, 636] on div "Work N/A N/A N/A Rdo 8h 0m Awaiting Approval" at bounding box center [248, 644] width 472 height 74
click at [30, 631] on div at bounding box center [29, 629] width 25 height 25
click at [132, 648] on div "Work N/A N/A N/A Rdo 8h 0m Awaiting Approval" at bounding box center [248, 644] width 472 height 74
click at [362, 310] on button "Options" at bounding box center [354, 308] width 62 height 20
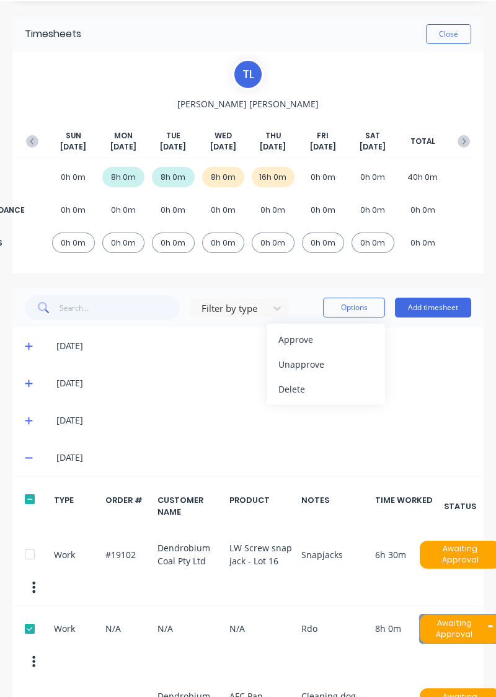
click at [322, 390] on div "Delete" at bounding box center [327, 389] width 96 height 18
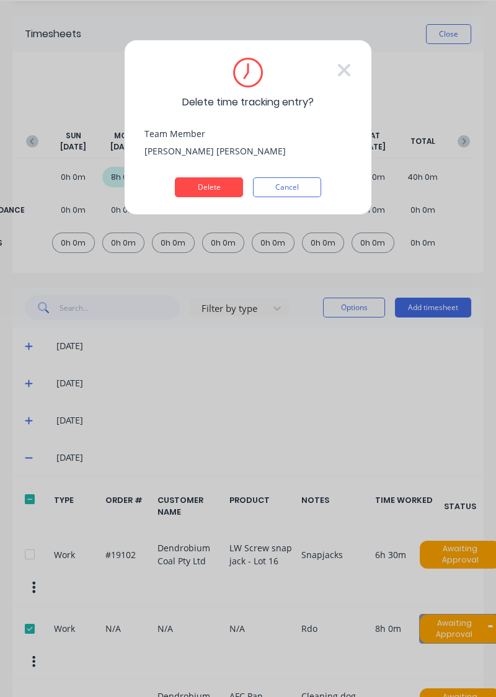
click at [202, 190] on button "Delete" at bounding box center [209, 187] width 68 height 20
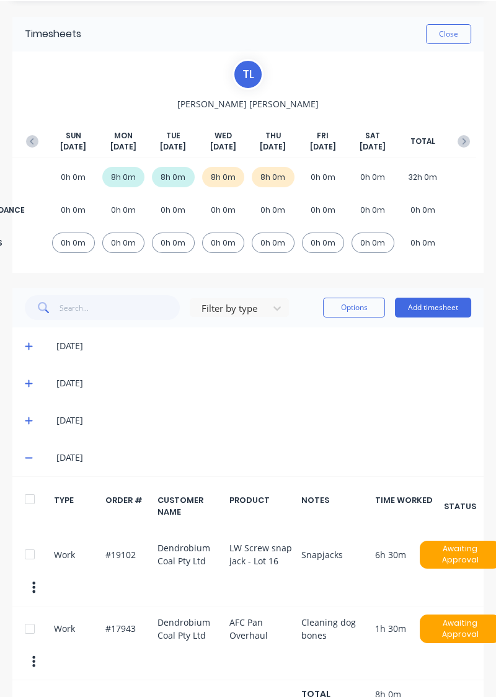
scroll to position [29, 0]
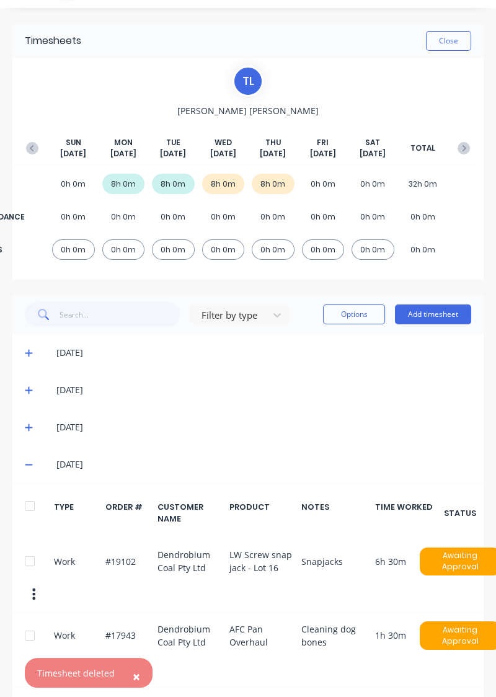
click at [439, 315] on button "Add timesheet" at bounding box center [433, 315] width 76 height 20
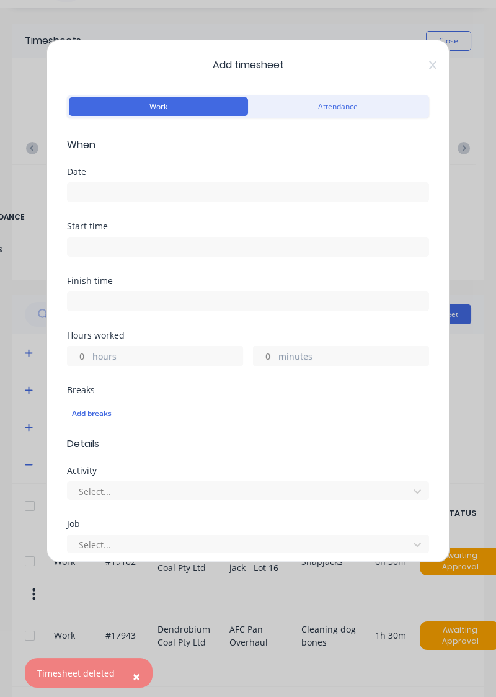
click at [280, 187] on input at bounding box center [248, 192] width 361 height 19
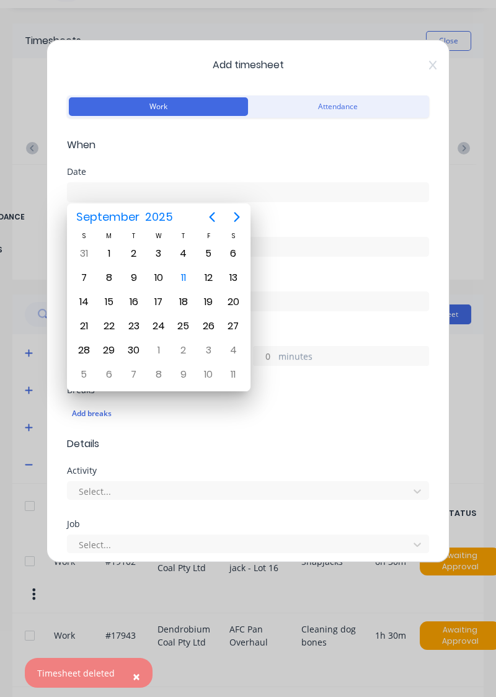
click at [187, 279] on div "11" at bounding box center [183, 278] width 19 height 19
type input "[DATE]"
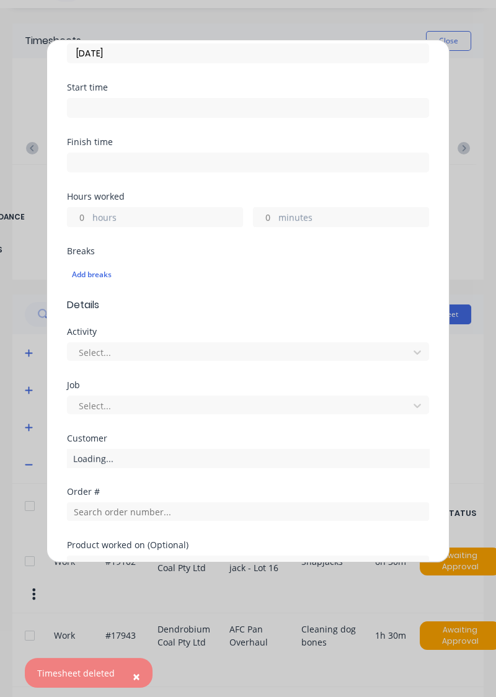
scroll to position [138, 0]
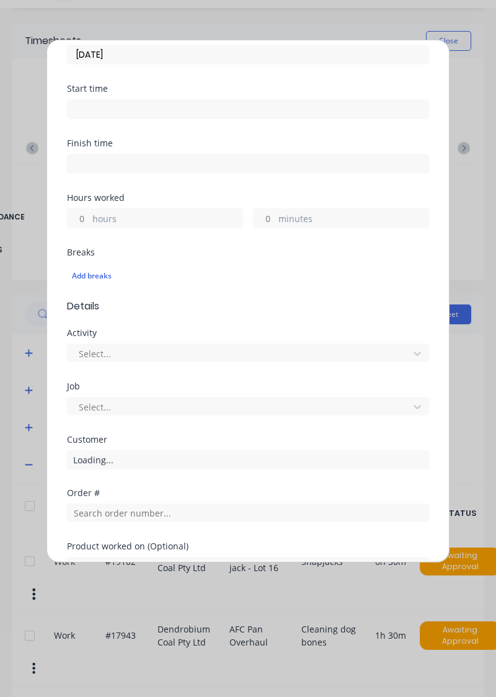
click at [185, 213] on label "hours" at bounding box center [167, 220] width 150 height 16
click at [89, 213] on input "hours" at bounding box center [79, 218] width 22 height 19
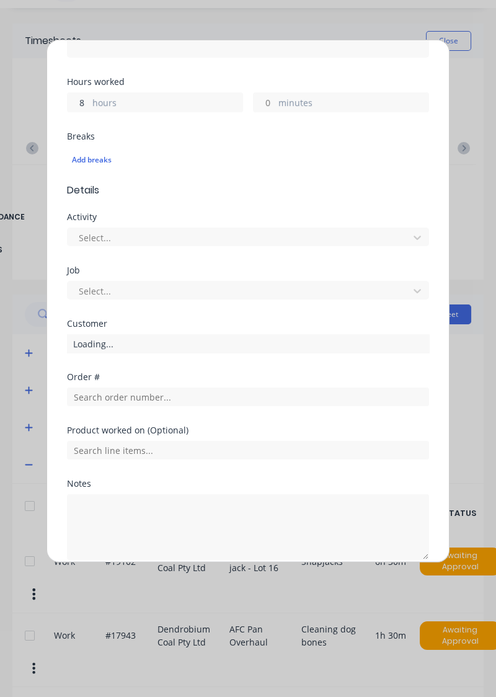
scroll to position [267, 0]
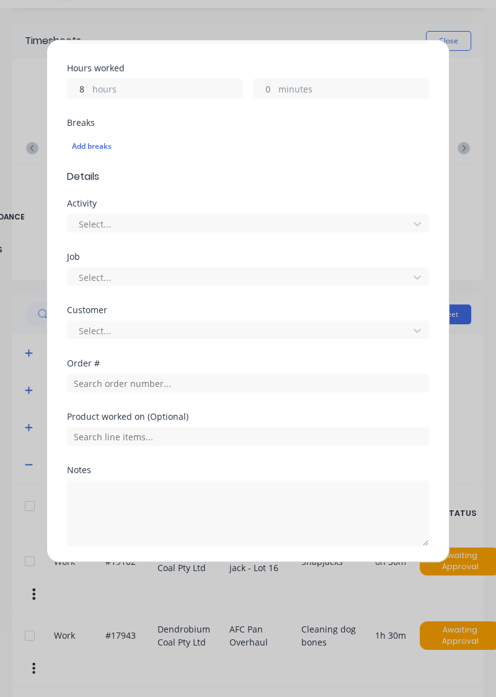
type input "8"
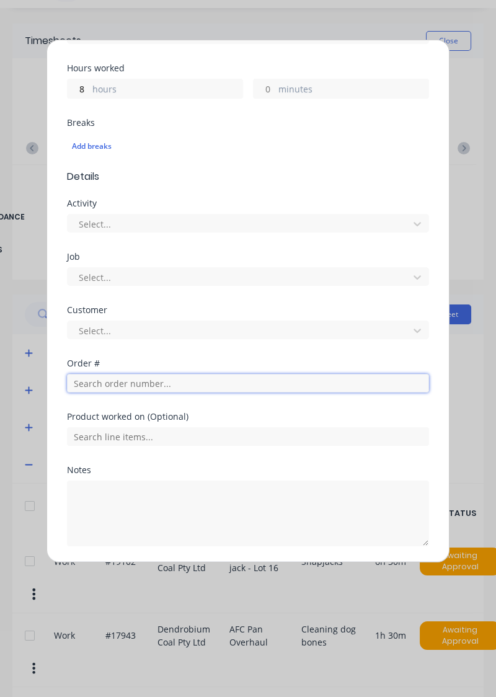
click at [211, 383] on input "text" at bounding box center [248, 383] width 362 height 19
type input "19102"
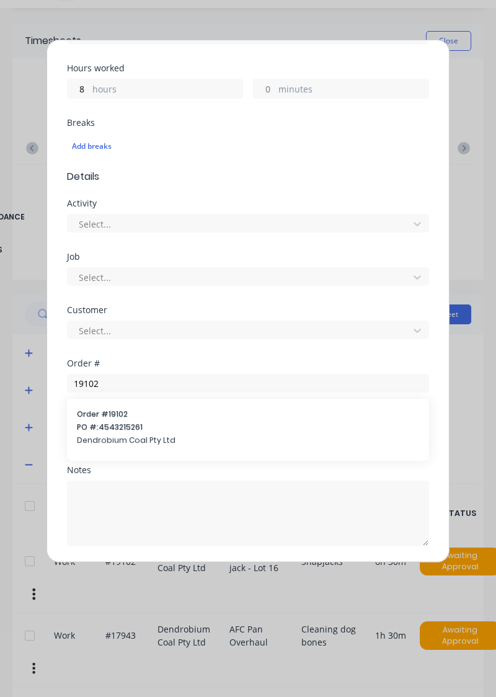
click at [91, 429] on span "PO #: 4543215261" at bounding box center [248, 427] width 342 height 11
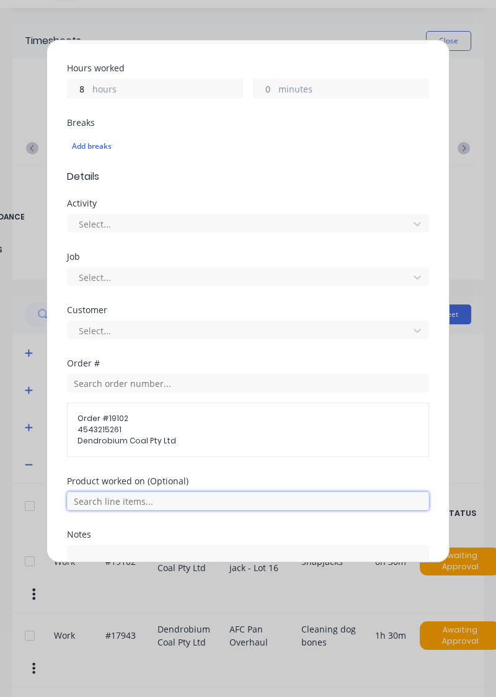
click at [97, 498] on input "text" at bounding box center [248, 501] width 362 height 19
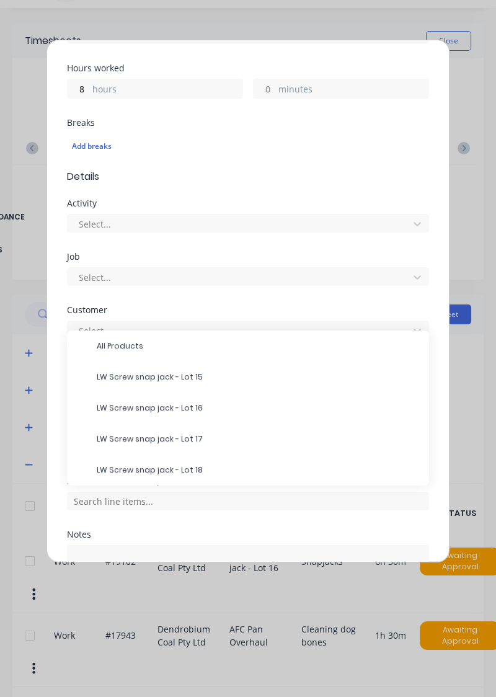
click at [112, 406] on span "LW Screw snap jack - Lot 16" at bounding box center [258, 408] width 323 height 11
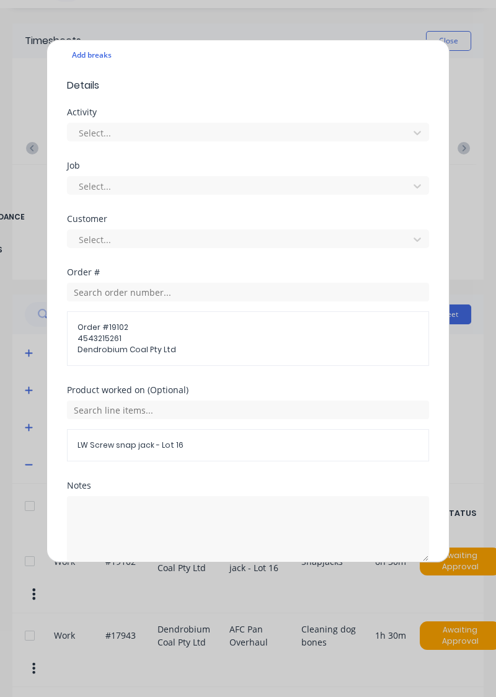
scroll to position [373, 0]
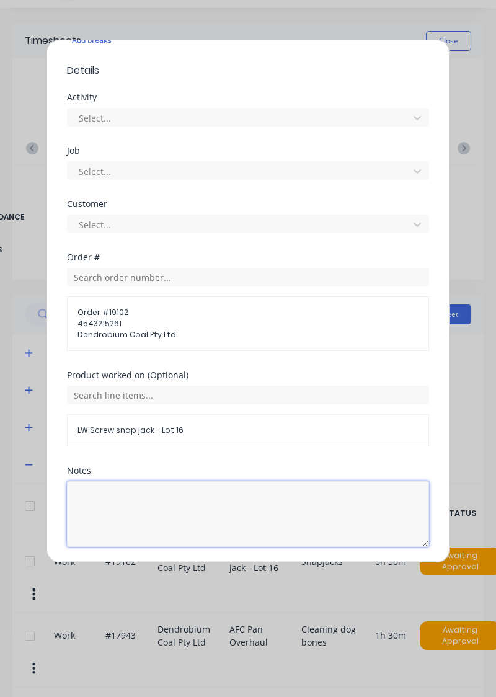
click at [248, 501] on textarea at bounding box center [248, 514] width 362 height 66
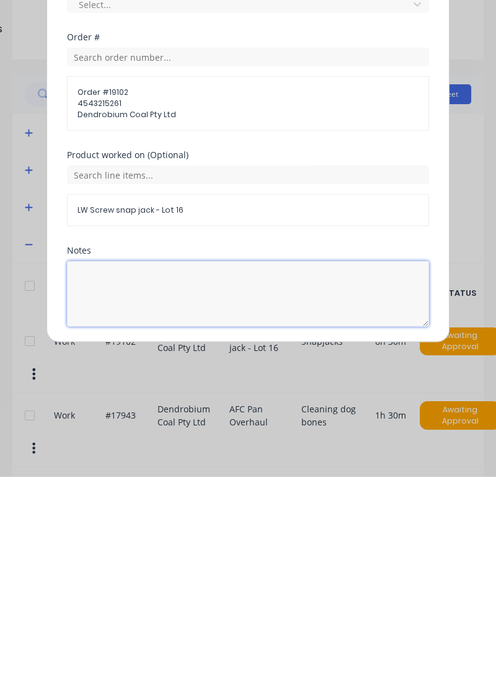
scroll to position [0, 0]
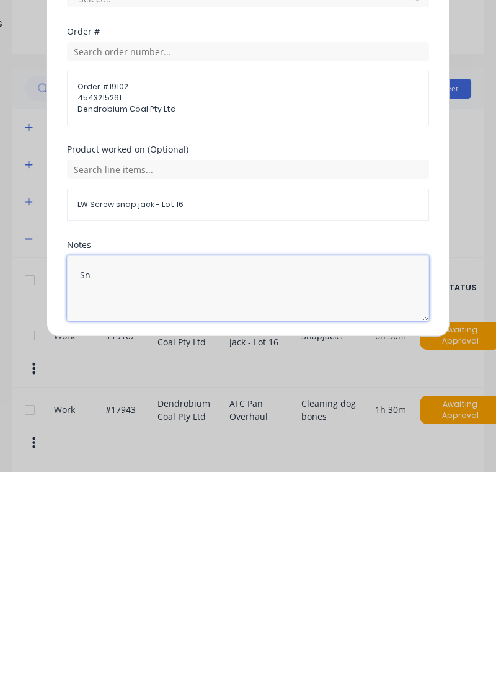
type textarea "S"
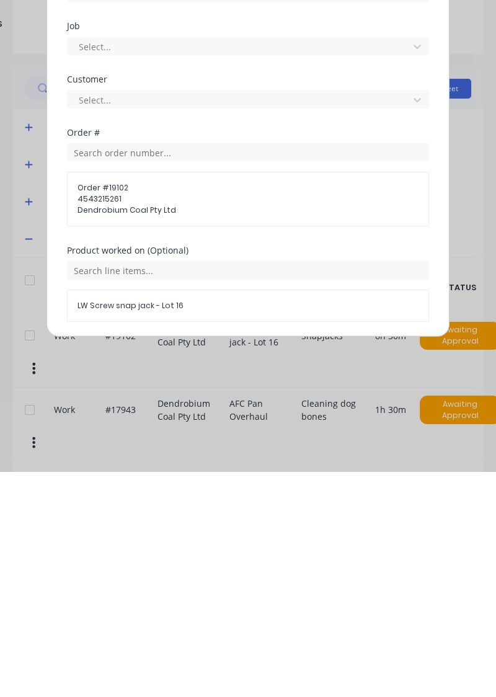
scroll to position [271, 0]
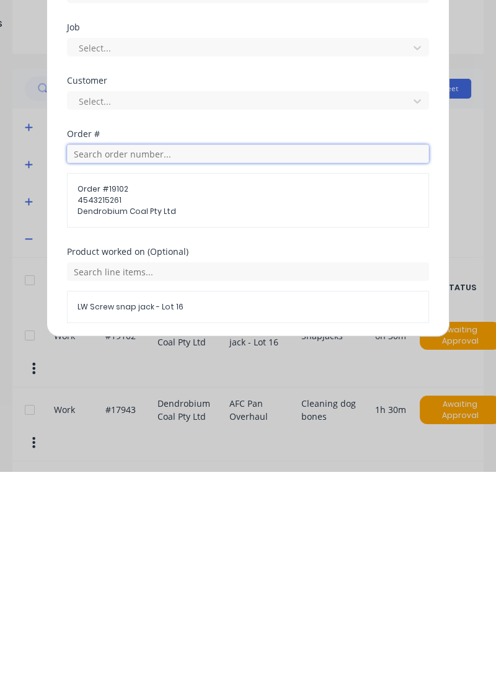
click at [327, 378] on input "text" at bounding box center [248, 379] width 362 height 19
type input "17483"
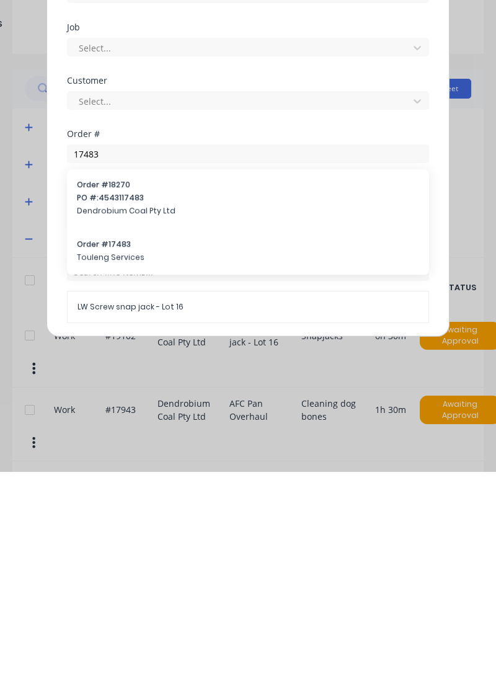
click at [92, 479] on span "Touleng Services" at bounding box center [248, 483] width 342 height 11
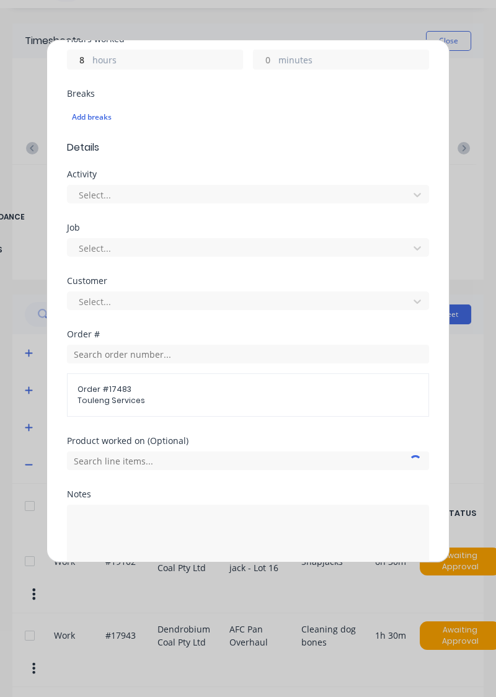
scroll to position [320, 0]
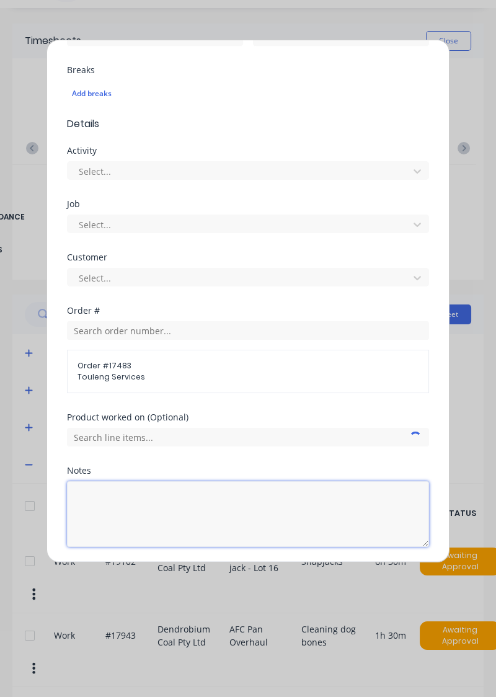
click at [89, 512] on textarea at bounding box center [248, 514] width 362 height 66
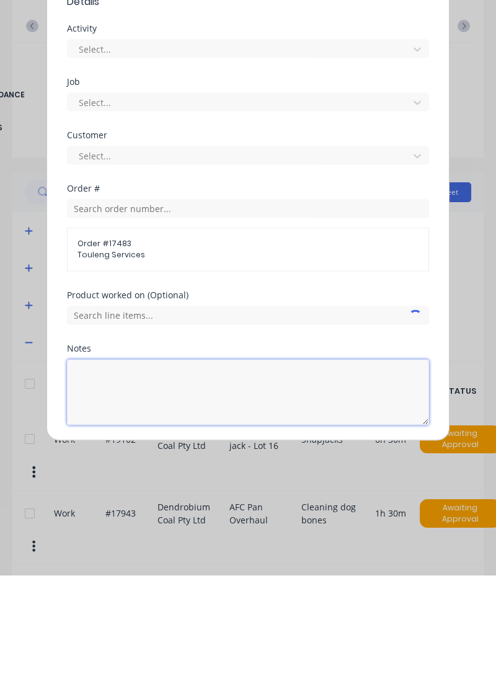
scroll to position [0, 0]
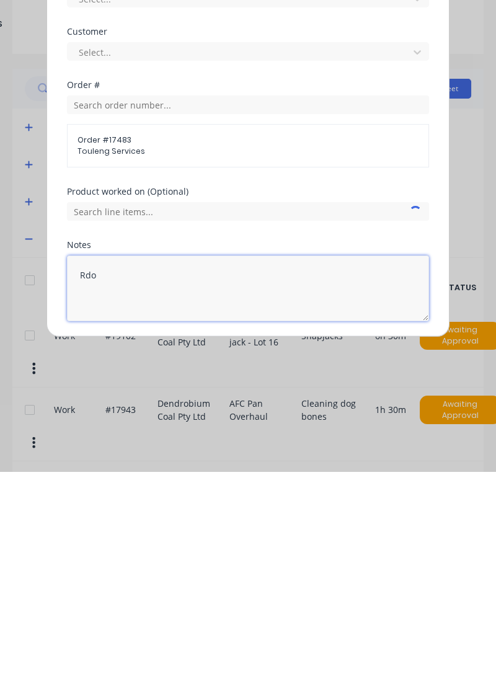
type textarea "Rdo"
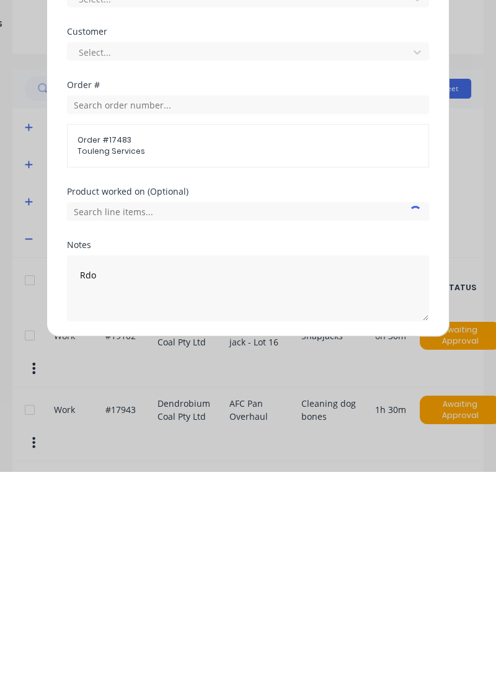
click at [197, 578] on button "Add manual time entry" at bounding box center [218, 577] width 105 height 20
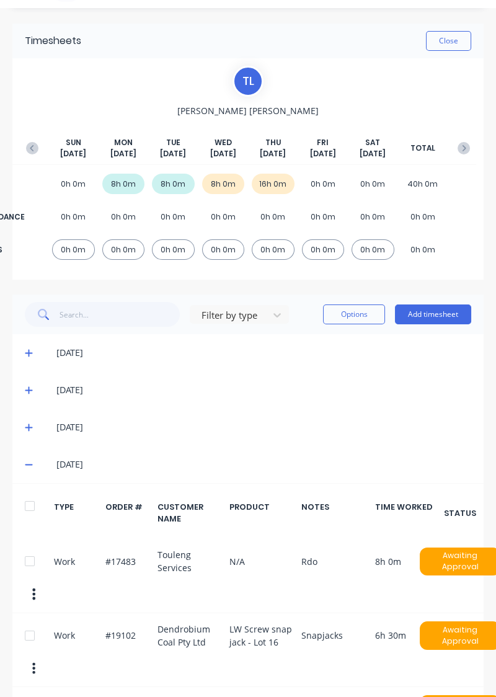
click at [31, 632] on div at bounding box center [29, 636] width 25 height 25
click at [30, 573] on div "Work #17483 Touleng Services N/A Rdo 8h 0m Awaiting Approval" at bounding box center [248, 577] width 472 height 74
click at [24, 628] on div at bounding box center [29, 636] width 25 height 25
click at [32, 563] on div at bounding box center [29, 561] width 25 height 25
click at [364, 318] on button "Options" at bounding box center [354, 315] width 62 height 20
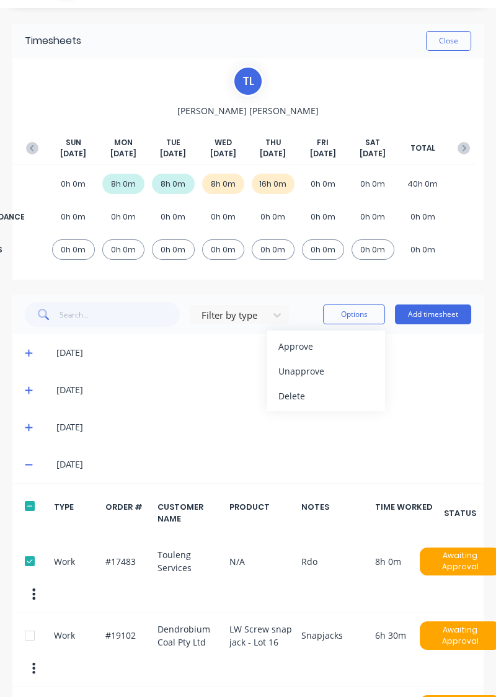
click at [331, 403] on div "Delete" at bounding box center [327, 396] width 96 height 18
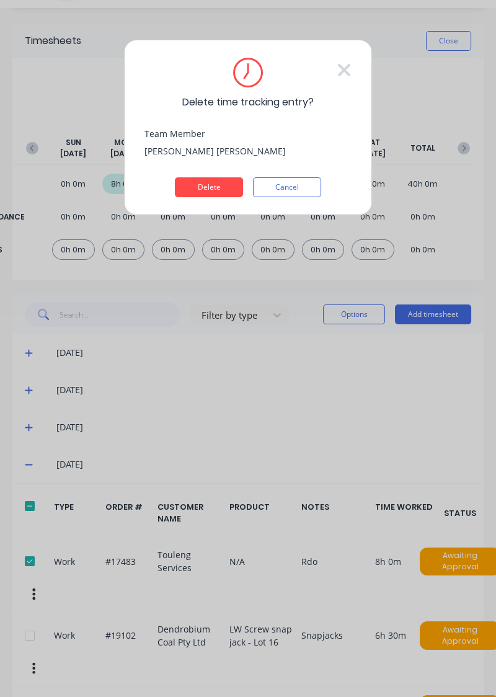
click at [208, 190] on button "Delete" at bounding box center [209, 187] width 68 height 20
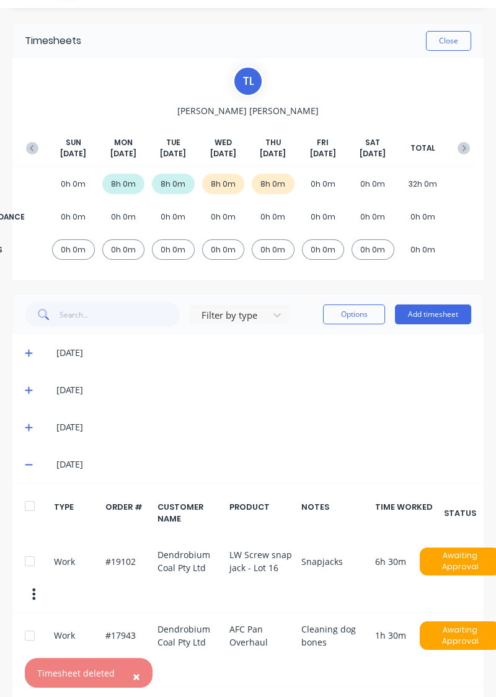
click at [450, 305] on button "Add timesheet" at bounding box center [433, 315] width 76 height 20
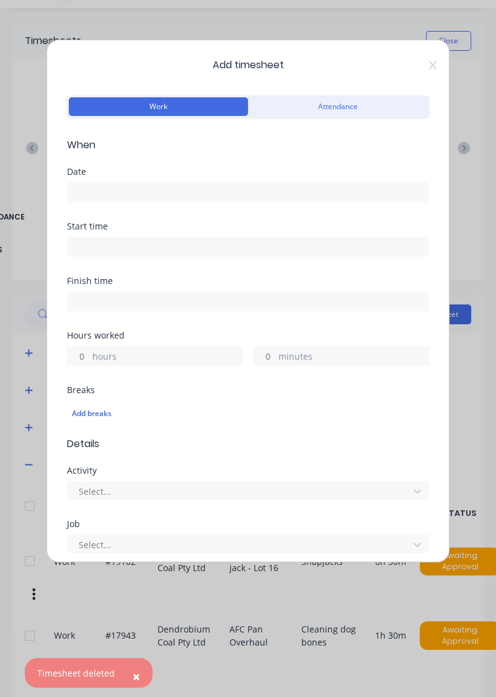
click at [251, 196] on input at bounding box center [248, 192] width 361 height 19
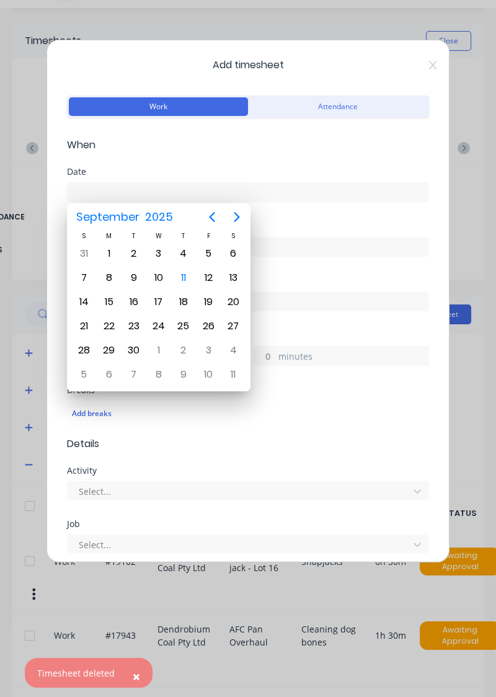
click at [213, 282] on div "12" at bounding box center [208, 278] width 19 height 19
type input "[DATE]"
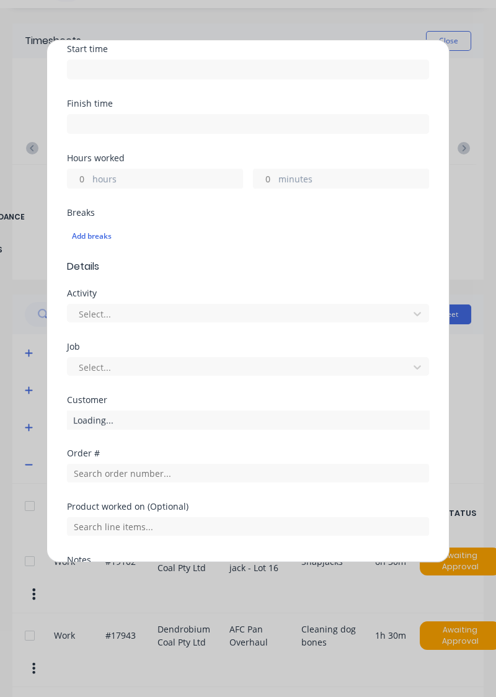
scroll to position [267, 0]
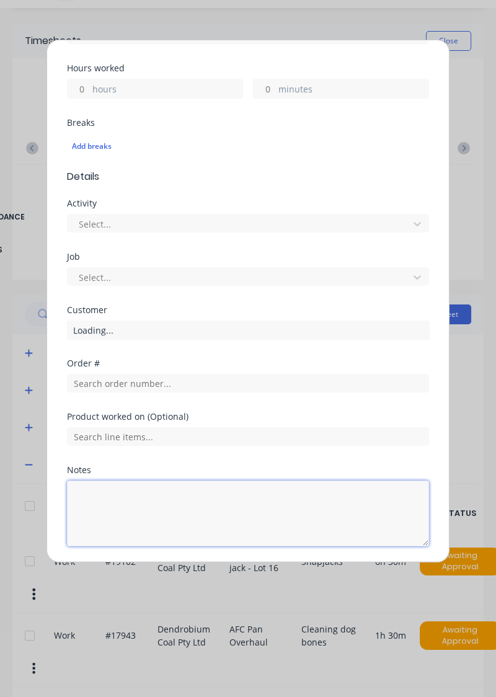
click at [94, 495] on textarea at bounding box center [248, 514] width 362 height 66
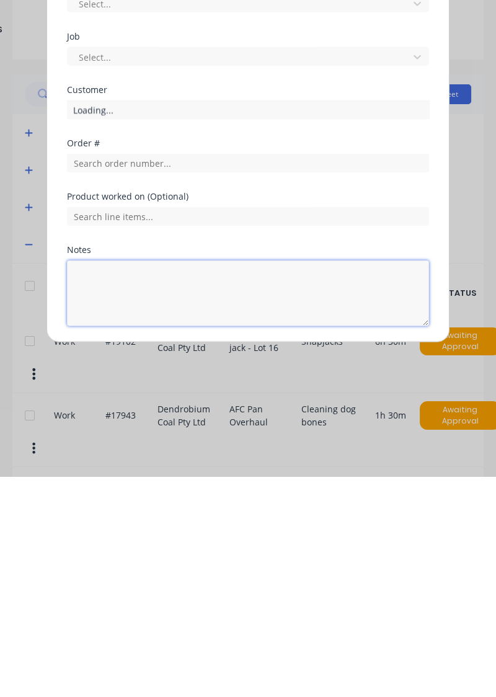
scroll to position [0, 0]
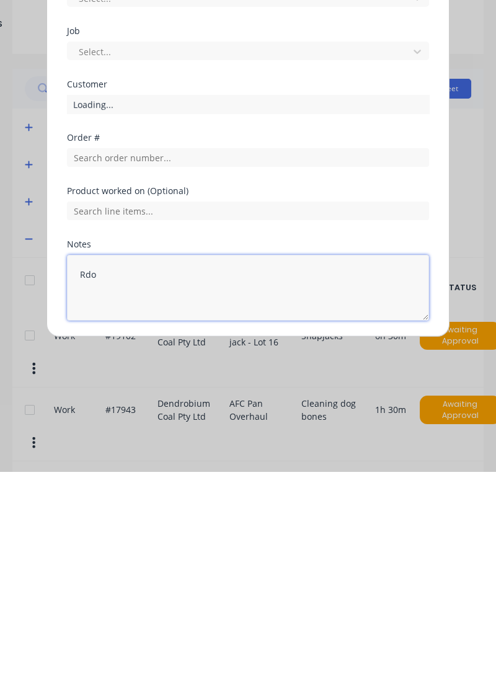
type textarea "Rdo"
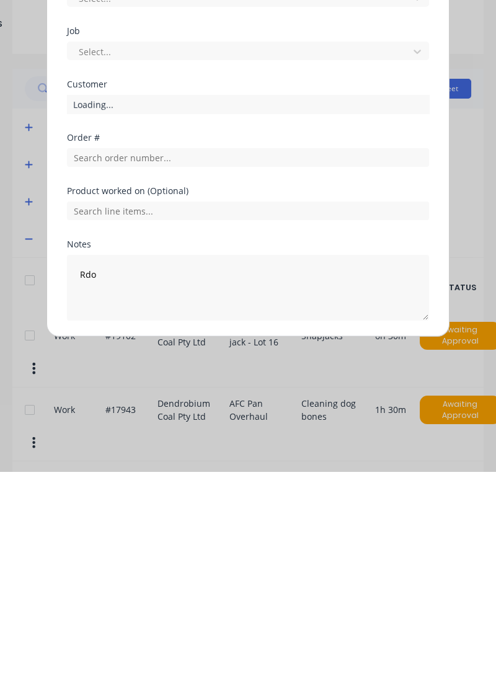
click at [202, 577] on button "Add manual time entry" at bounding box center [218, 576] width 105 height 20
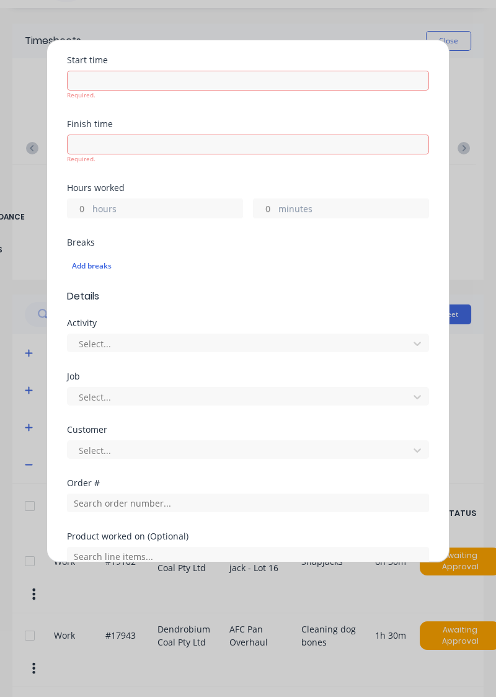
scroll to position [168, 0]
click at [96, 210] on label "hours" at bounding box center [167, 209] width 150 height 16
click at [89, 210] on input "hours" at bounding box center [79, 207] width 22 height 19
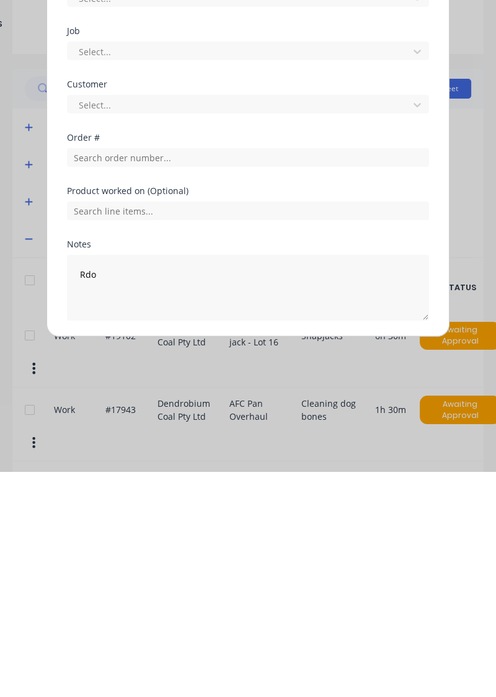
type input "8"
click at [233, 573] on button "Add manual time entry" at bounding box center [218, 576] width 105 height 20
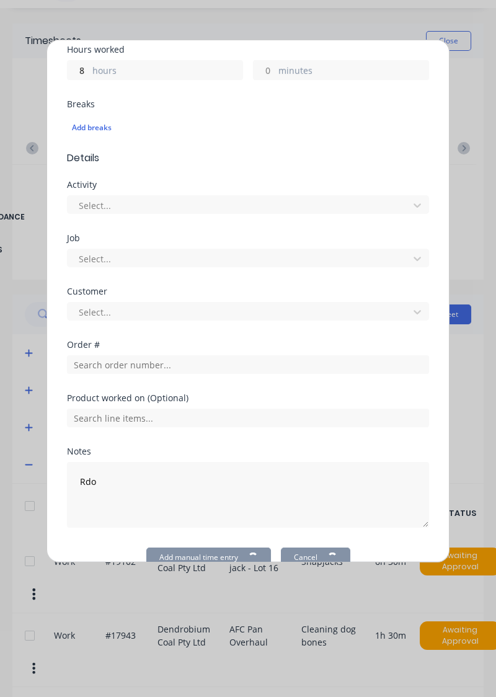
scroll to position [267, 0]
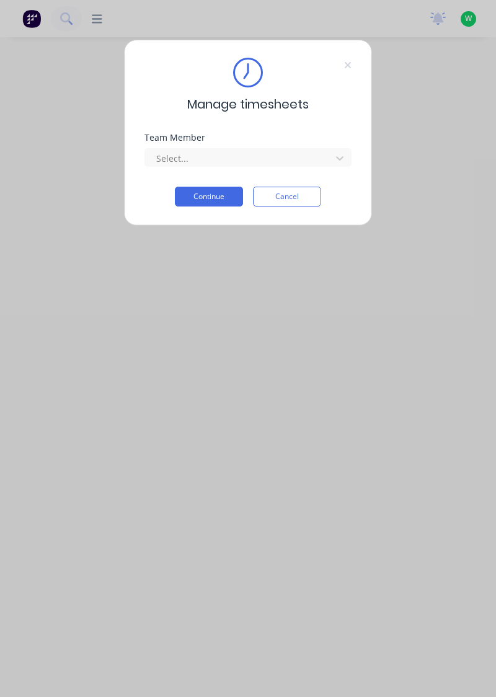
click at [155, 159] on input "text" at bounding box center [156, 158] width 2 height 13
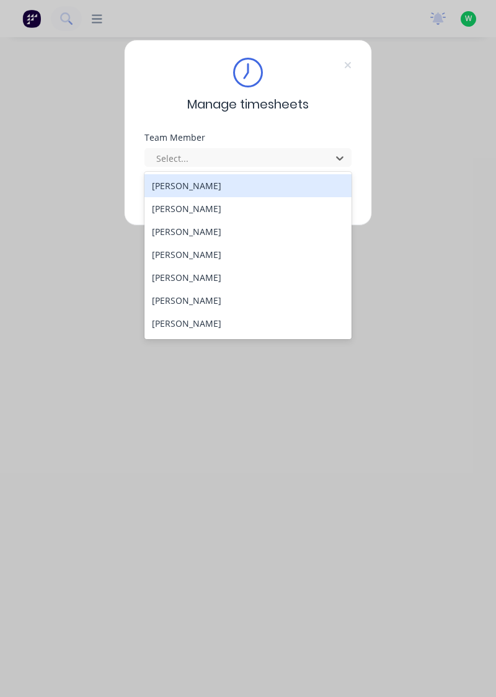
click at [168, 228] on div "[PERSON_NAME]" at bounding box center [249, 231] width 208 height 23
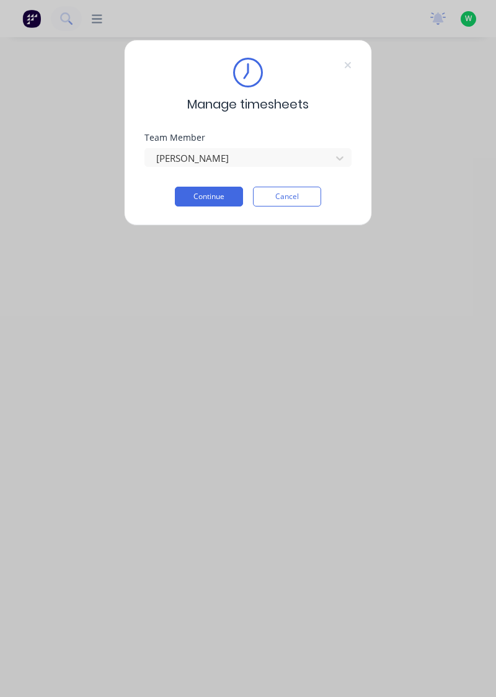
click at [187, 199] on button "Continue" at bounding box center [209, 197] width 68 height 20
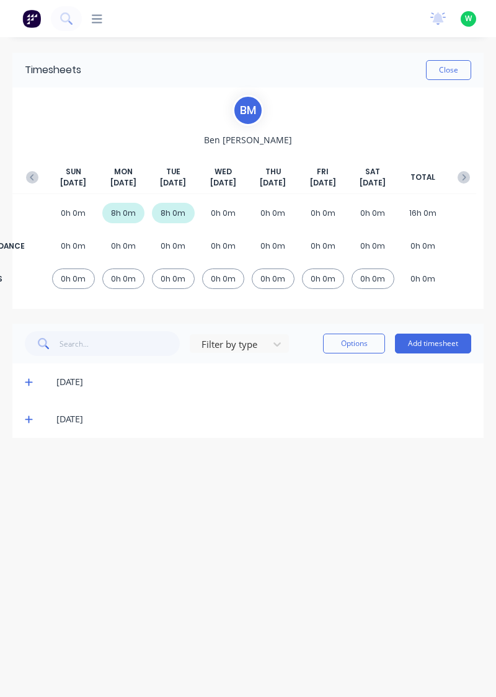
click at [444, 346] on button "Add timesheet" at bounding box center [433, 344] width 76 height 20
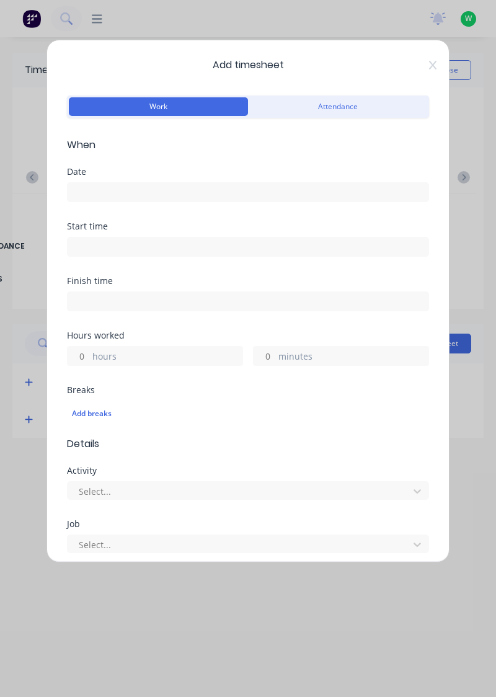
click at [97, 191] on input at bounding box center [248, 192] width 361 height 19
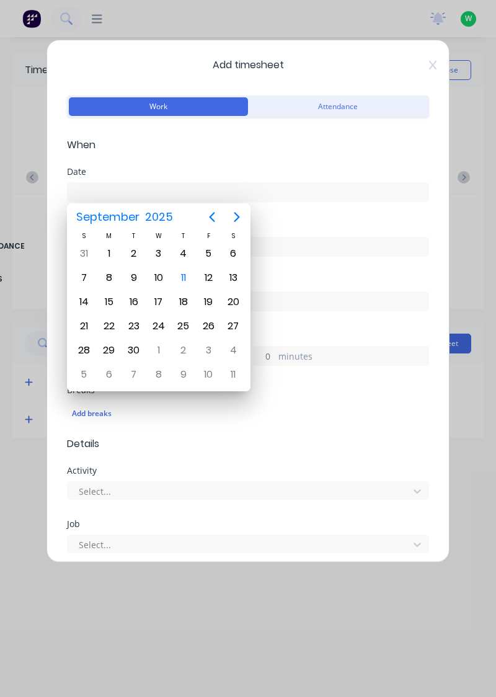
click at [187, 281] on div "11" at bounding box center [183, 278] width 19 height 19
type input "[DATE]"
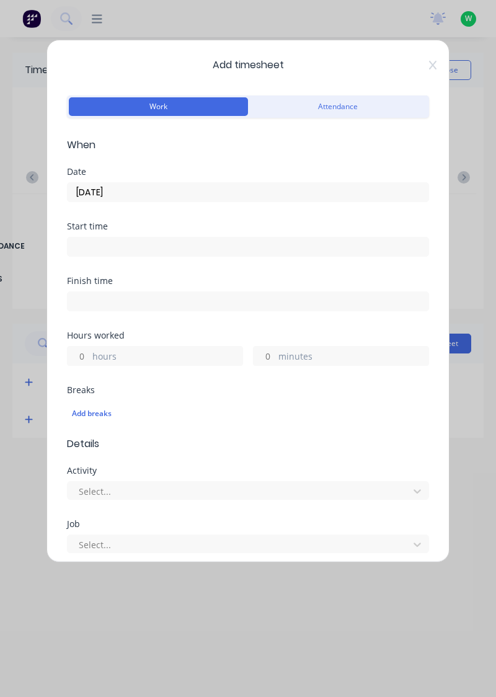
click at [96, 352] on label "hours" at bounding box center [167, 358] width 150 height 16
click at [89, 352] on input "hours" at bounding box center [79, 356] width 22 height 19
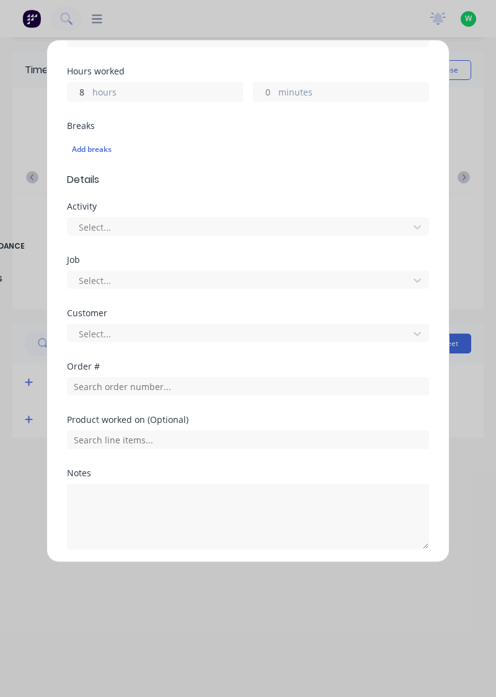
scroll to position [264, 0]
type input "8"
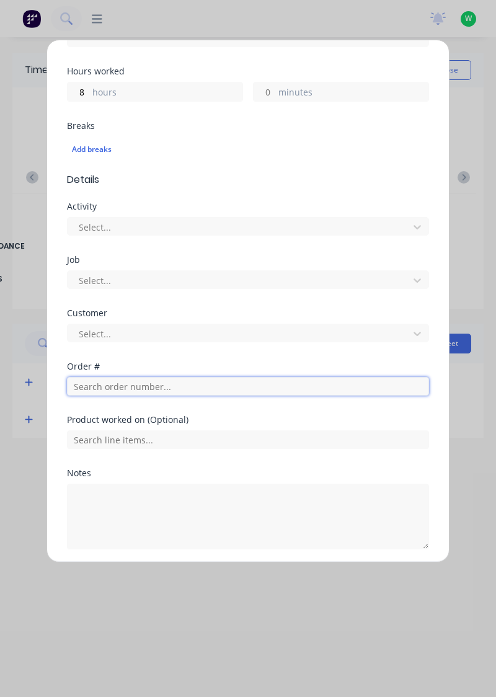
click at [86, 380] on input "text" at bounding box center [248, 386] width 362 height 19
type input "19102"
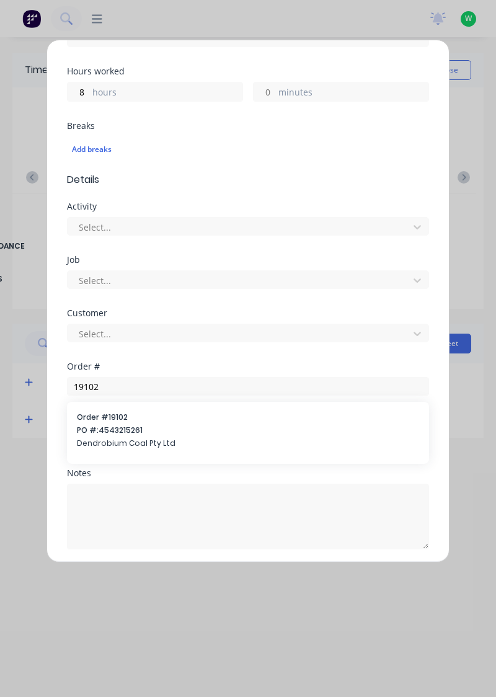
click at [95, 430] on span "PO #: 4543215261" at bounding box center [248, 430] width 342 height 11
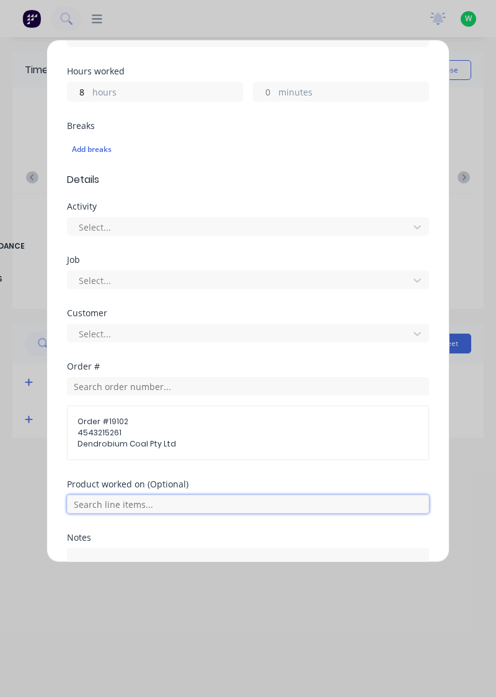
click at [91, 503] on input "text" at bounding box center [248, 504] width 362 height 19
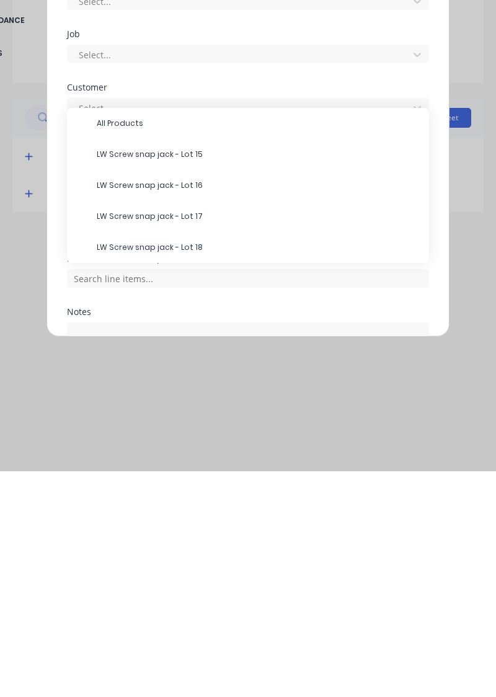
click at [130, 411] on span "LW Screw snap jack - Lot 16" at bounding box center [258, 411] width 323 height 11
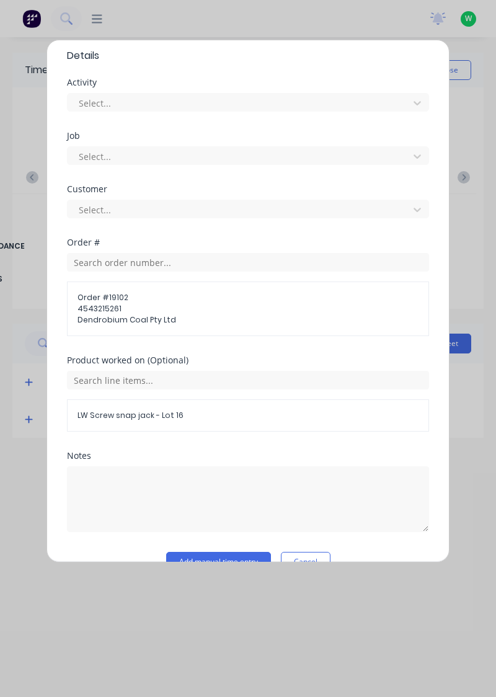
scroll to position [397, 0]
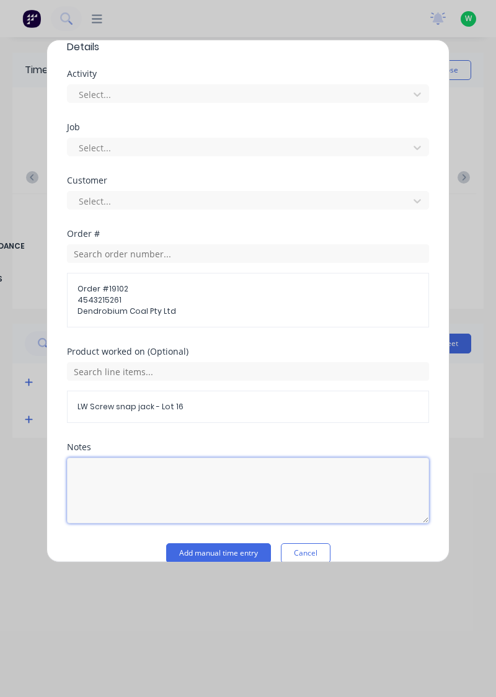
click at [103, 488] on textarea at bounding box center [248, 491] width 362 height 66
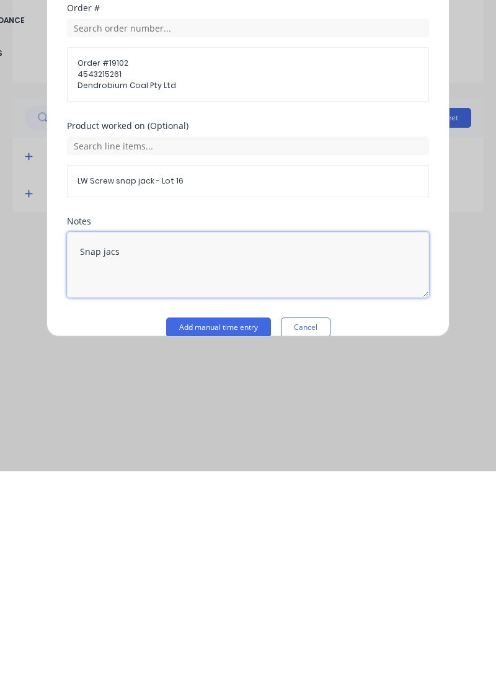
type textarea "Snap jacks"
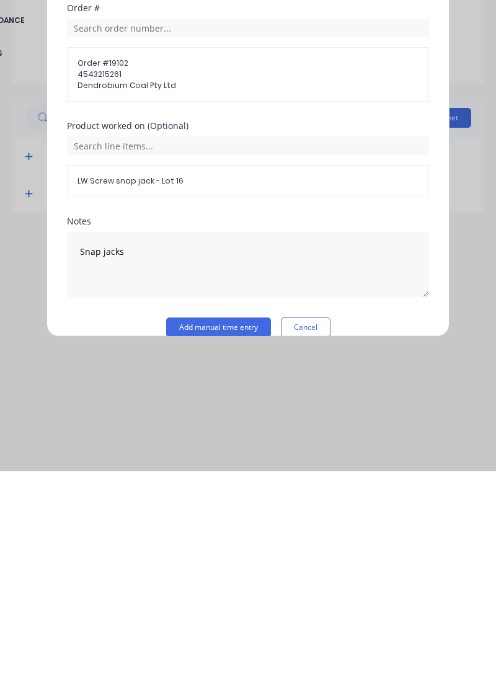
click at [186, 554] on button "Add manual time entry" at bounding box center [218, 553] width 105 height 20
